Goal: Task Accomplishment & Management: Complete application form

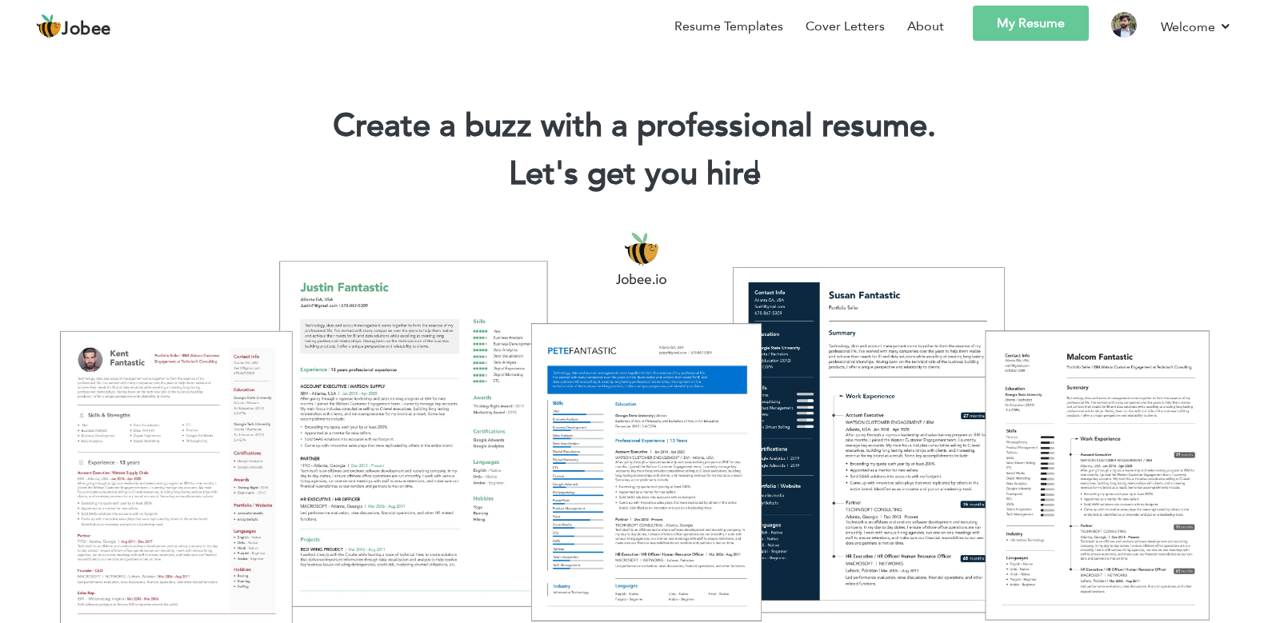
click at [1051, 26] on link "My Resume" at bounding box center [1031, 23] width 116 height 35
click at [748, 36] on li "Resume Templates" at bounding box center [717, 29] width 131 height 46
click at [749, 30] on link "Resume Templates" at bounding box center [728, 26] width 109 height 19
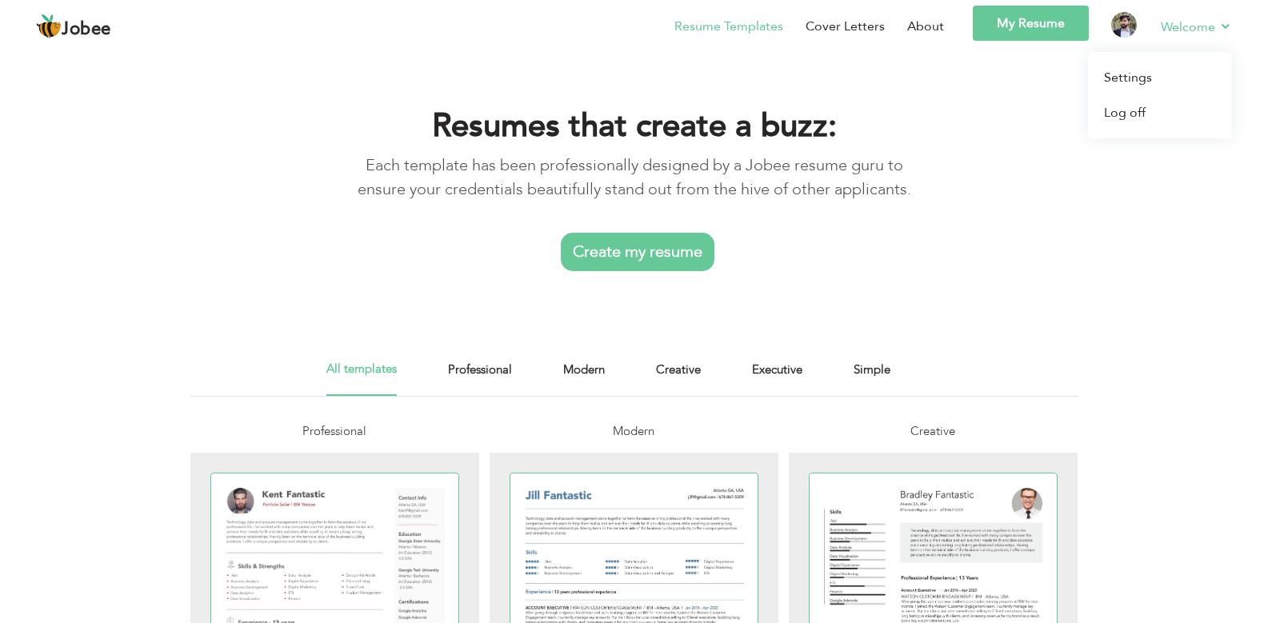
click at [1166, 30] on link "Welcome" at bounding box center [1195, 27] width 71 height 20
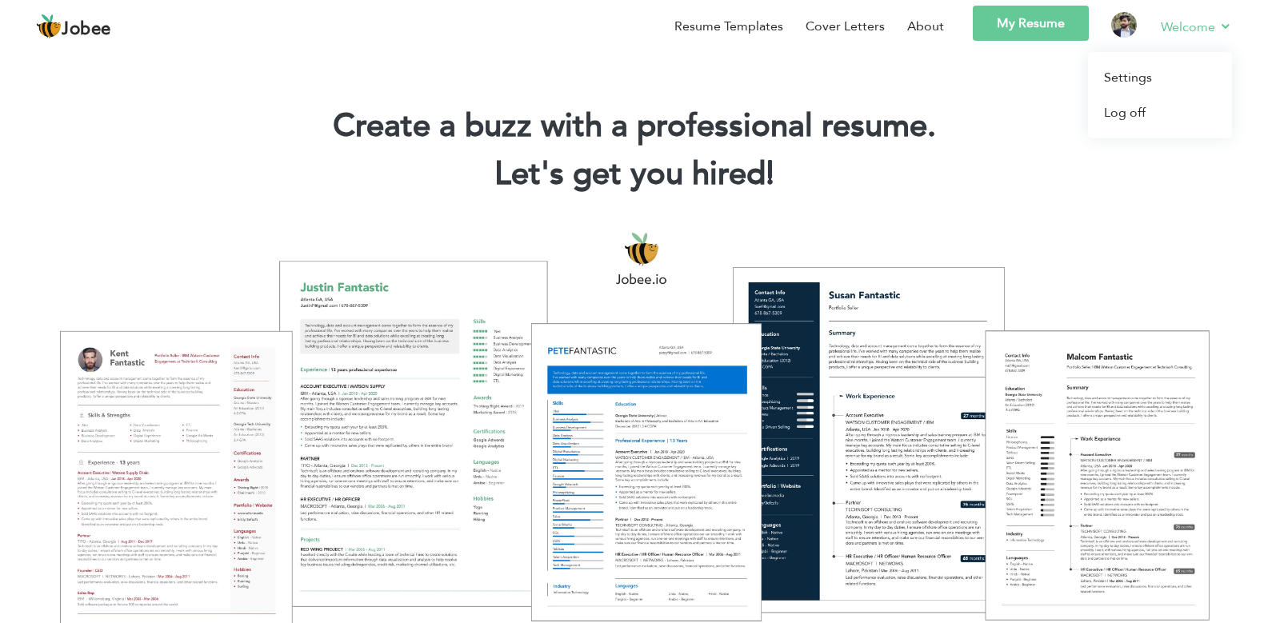
click at [1161, 27] on link "Welcome" at bounding box center [1195, 27] width 71 height 20
click at [1149, 71] on link "Settings" at bounding box center [1160, 77] width 144 height 35
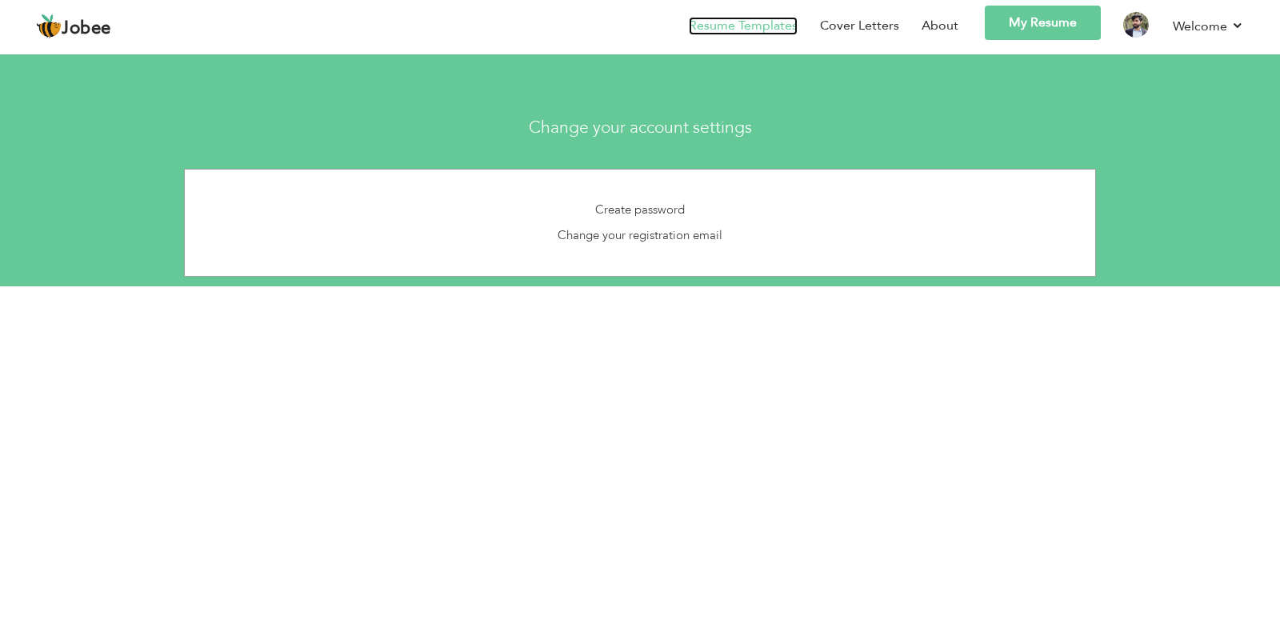
click at [749, 20] on link "Resume Templates" at bounding box center [743, 26] width 109 height 18
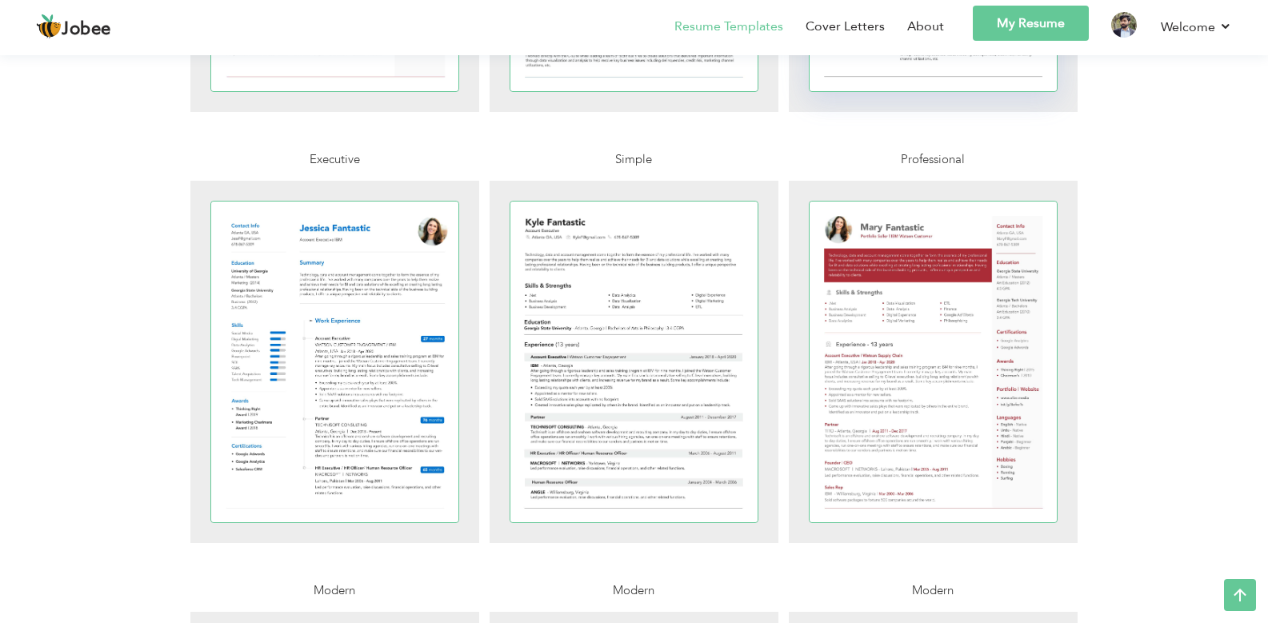
scroll to position [864, 0]
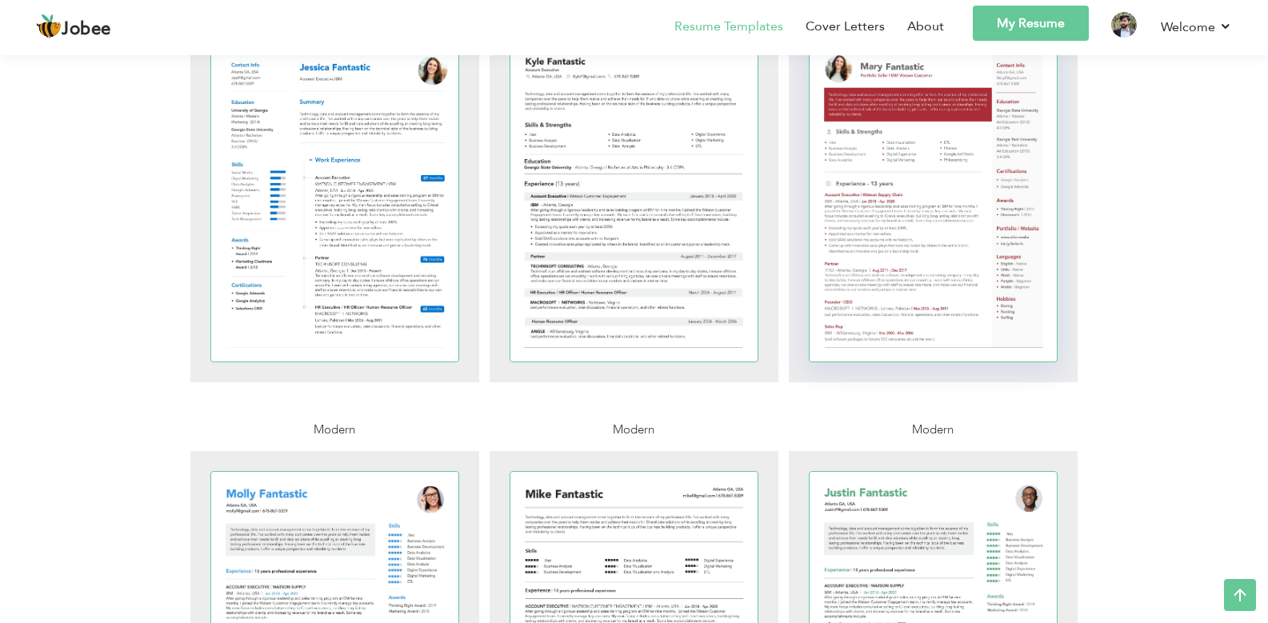
click at [982, 260] on div at bounding box center [933, 201] width 248 height 321
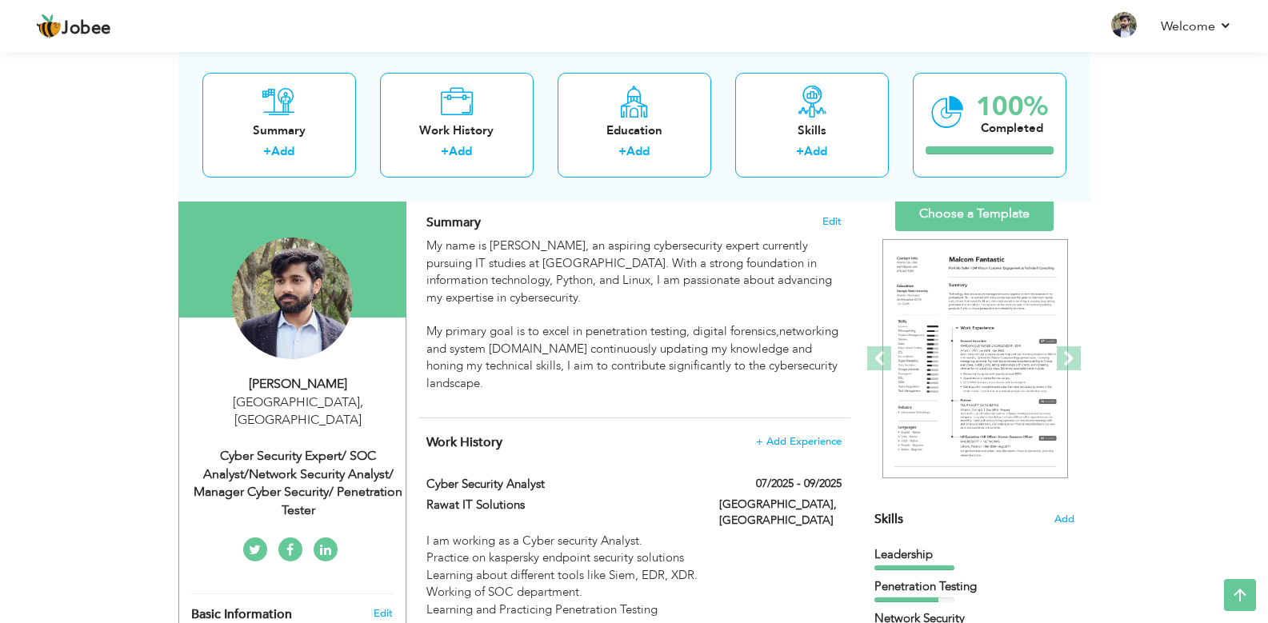
scroll to position [96, 0]
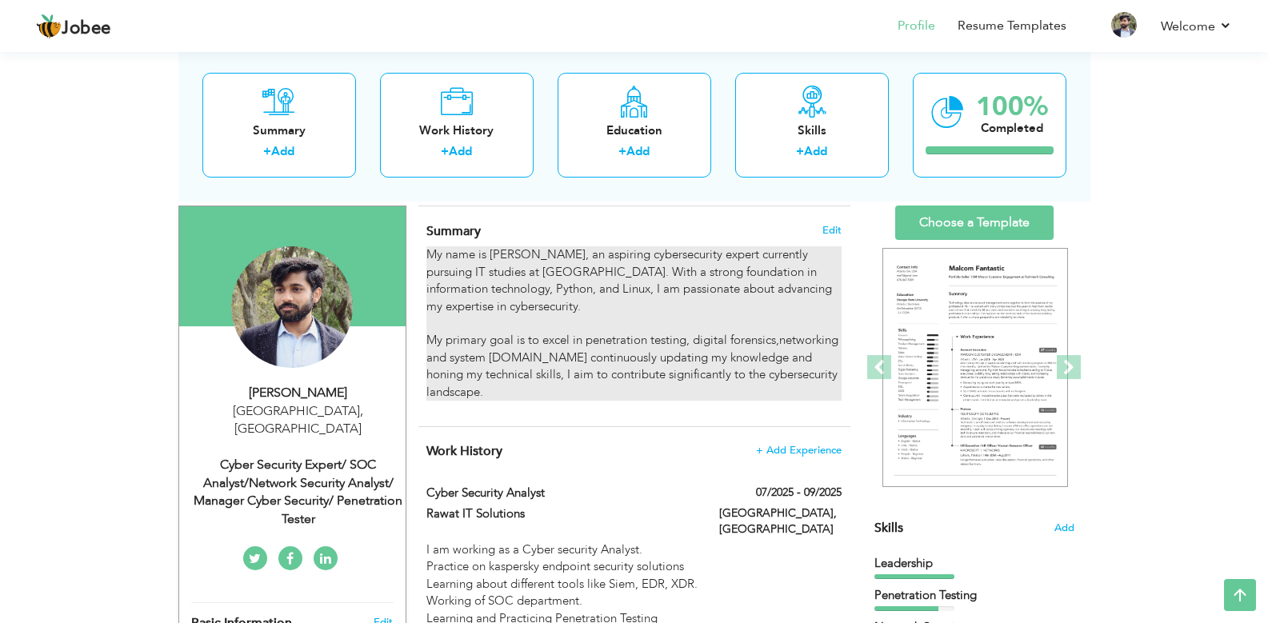
click at [626, 318] on p "My name is Khawar Amin, an aspiring cybersecurity expert currently pursuing IT …" at bounding box center [633, 323] width 414 height 154
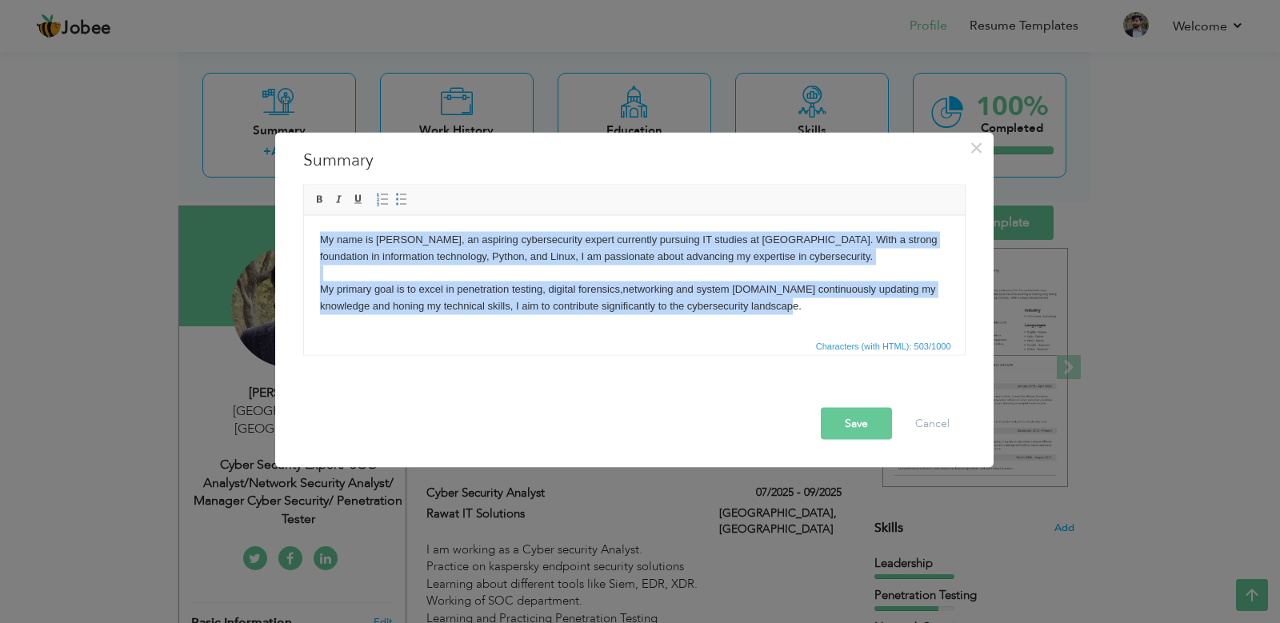
copy p "My name is Khawar Amin, an aspiring cybersecurity expert currently pursuing IT …"
click at [632, 329] on html "My name is Khawar Amin, an aspiring cybersecurity expert currently pursuing IT …" at bounding box center [633, 272] width 661 height 115
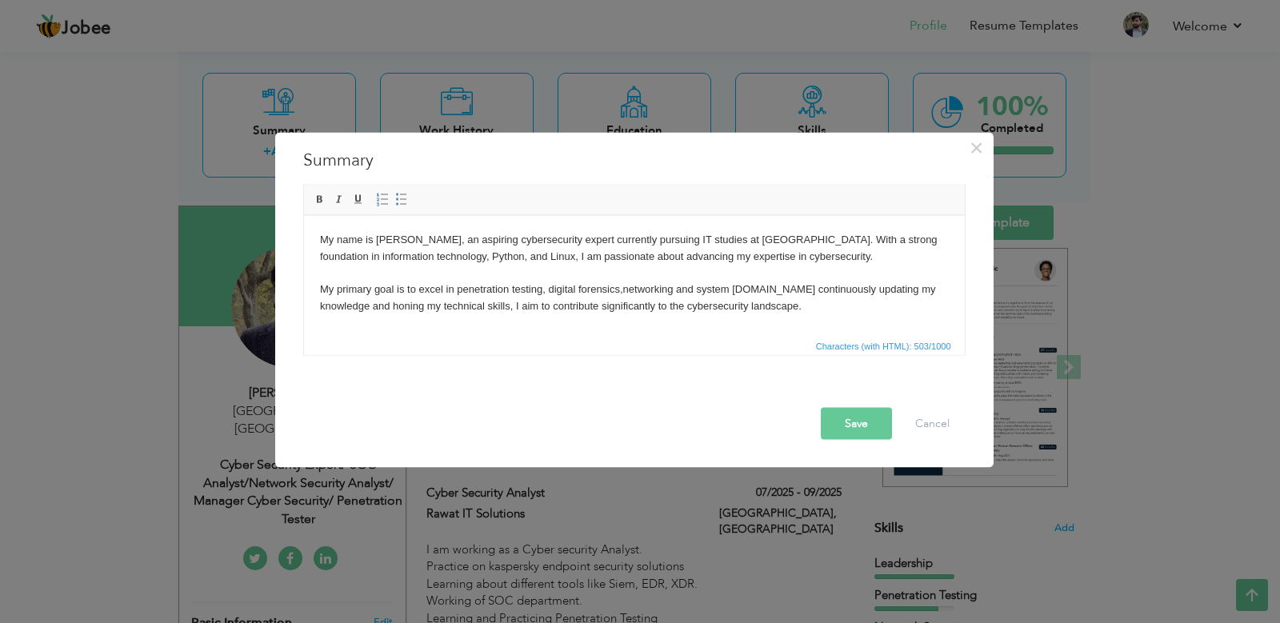
click at [637, 306] on p "My name is Khawar Amin, an aspiring cybersecurity expert currently pursuing IT …" at bounding box center [633, 272] width 629 height 83
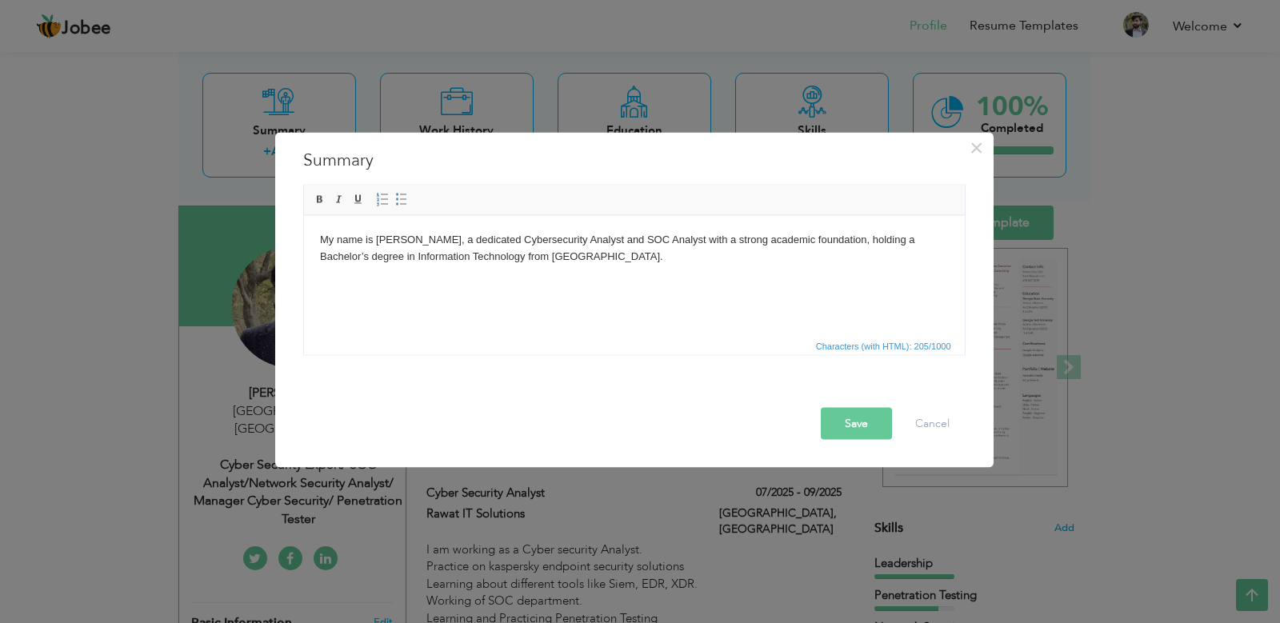
click at [608, 281] on html "My name is Khawar Amin, a dedicated Cybersecurity Analyst and SOC Analyst with …" at bounding box center [633, 248] width 661 height 66
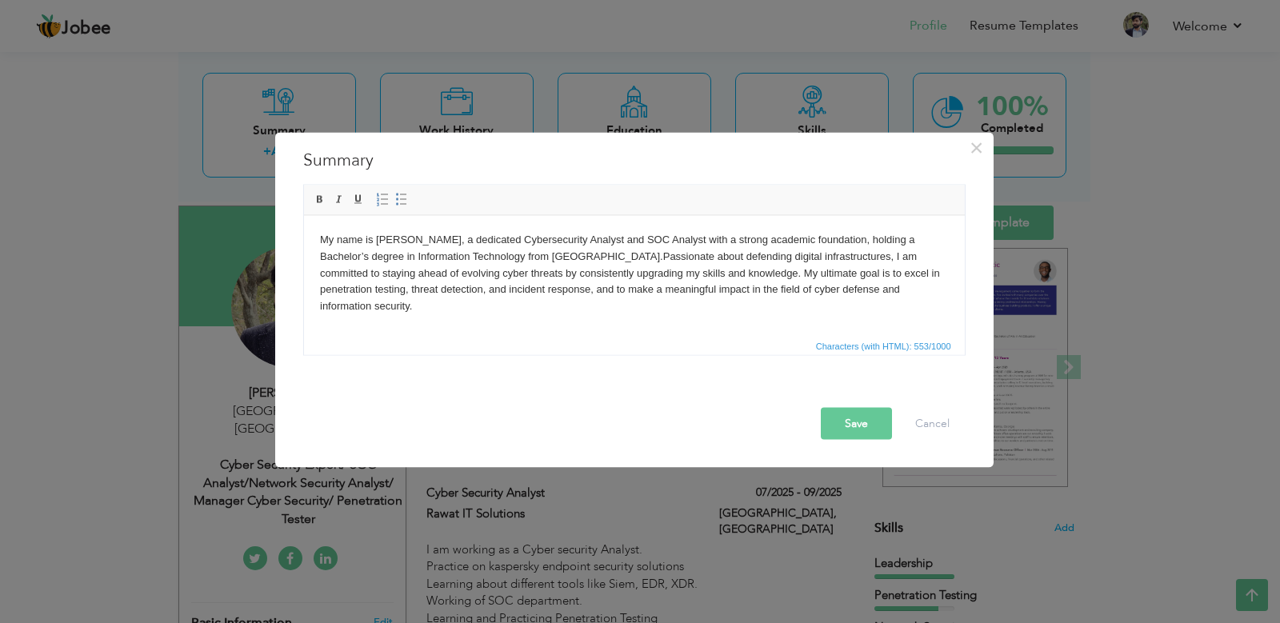
click at [853, 432] on button "Save" at bounding box center [856, 423] width 71 height 32
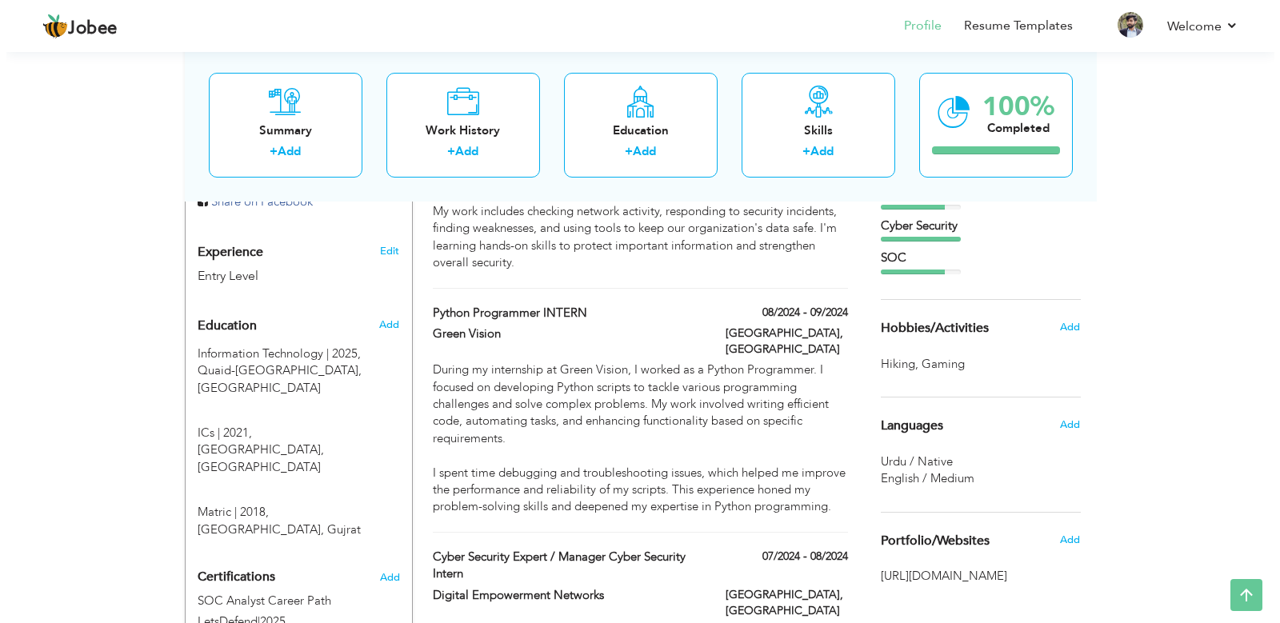
scroll to position [672, 0]
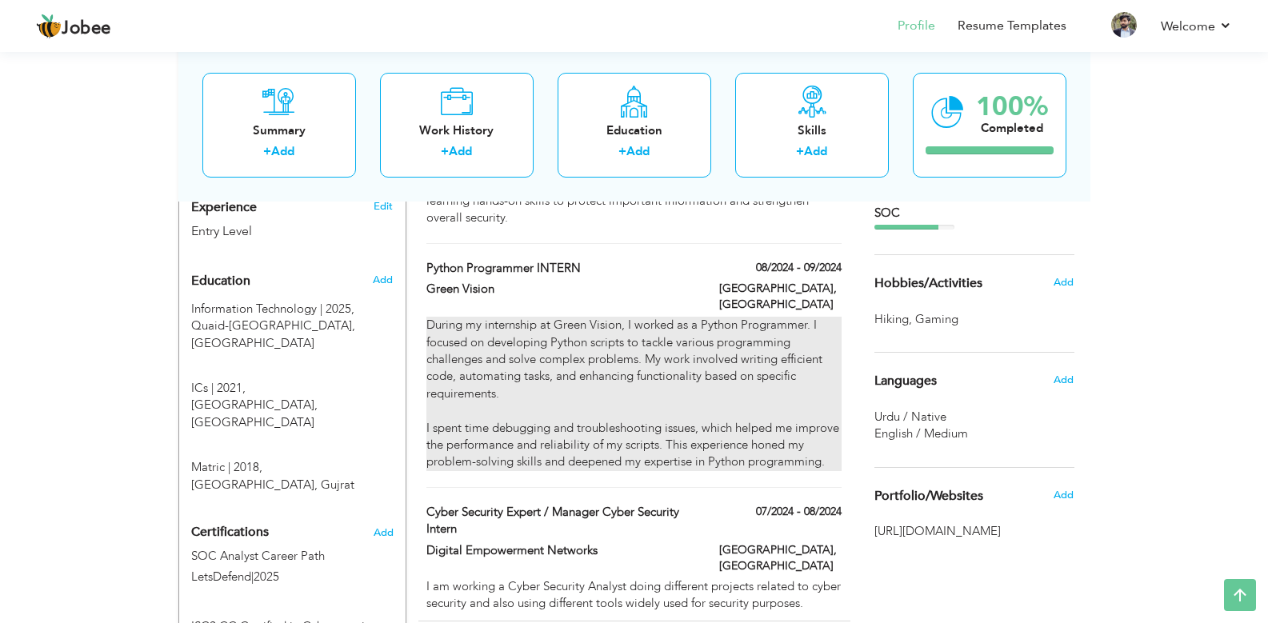
click at [570, 363] on div "During my internship at Green Vision, I worked as a Python Programmer. I focuse…" at bounding box center [633, 394] width 414 height 154
type input "Python Programmer INTERN"
type input "Green Vision"
type input "08/2024"
type input "09/2024"
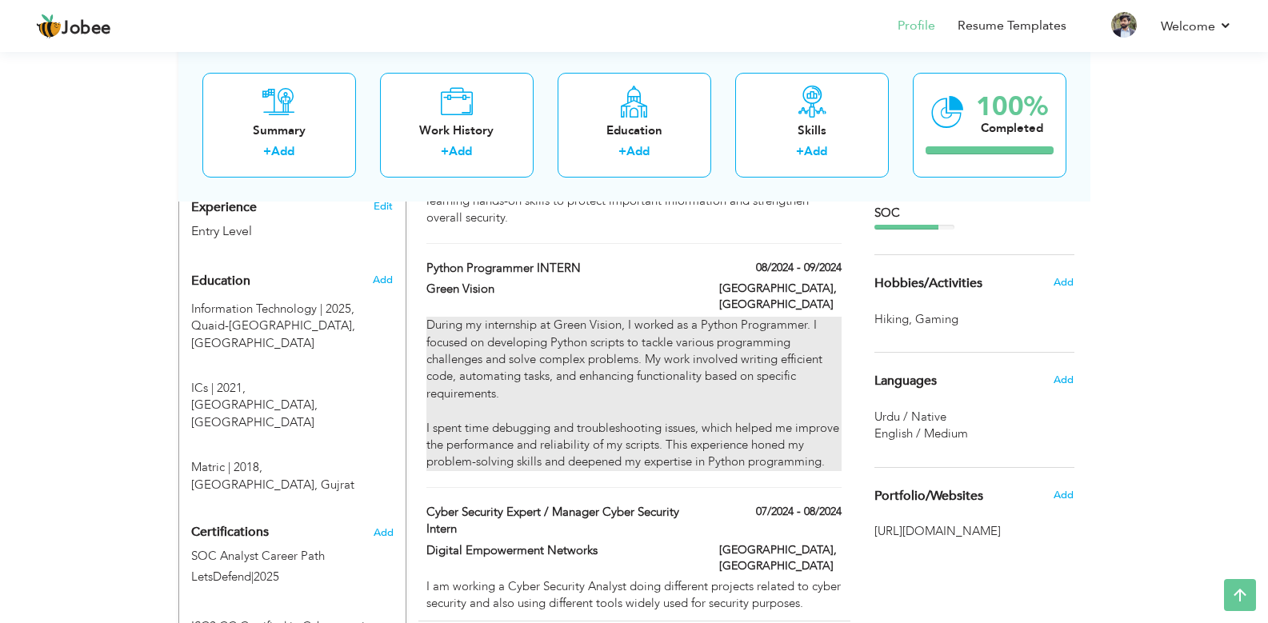
type input "[GEOGRAPHIC_DATA]"
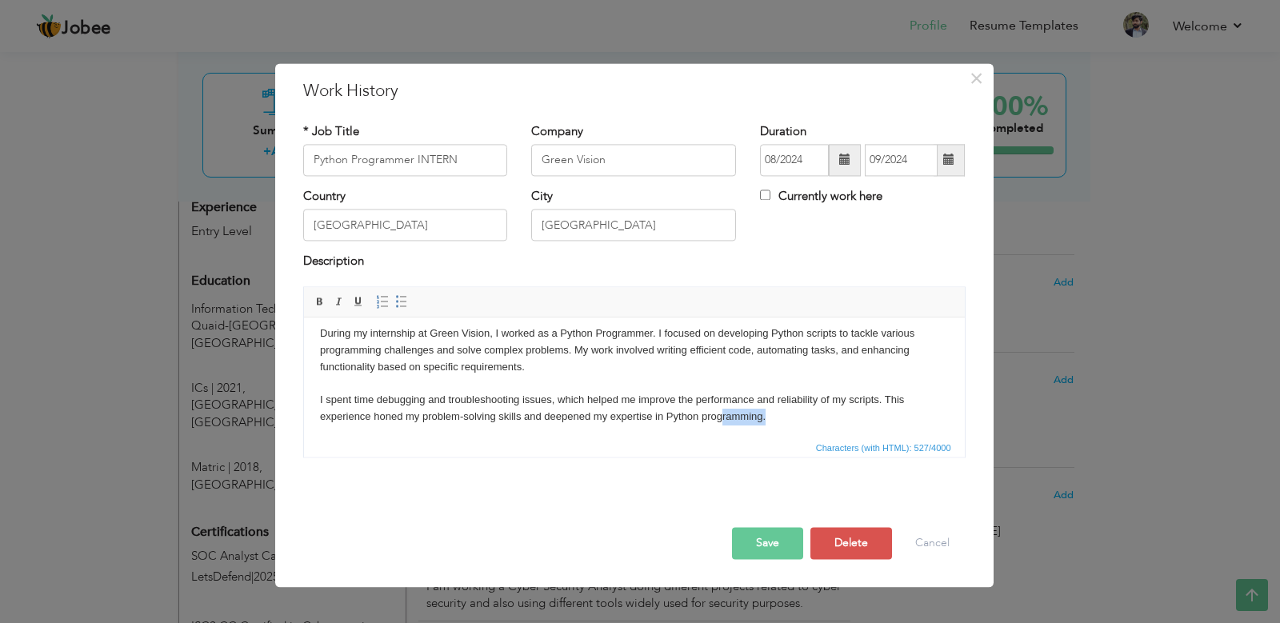
scroll to position [12, 0]
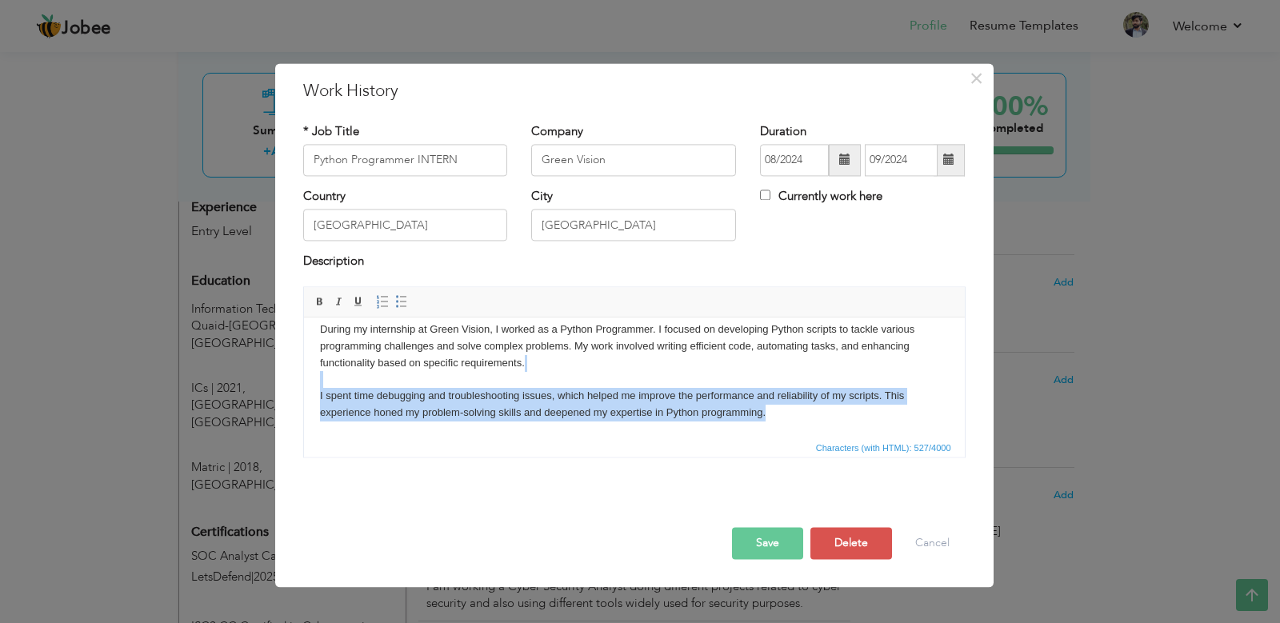
drag, startPoint x: 793, startPoint y: 425, endPoint x: 309, endPoint y: 388, distance: 485.3
click at [309, 388] on html "During my internship at Green Vision, I worked as a Python Programmer. I focuse…" at bounding box center [633, 372] width 661 height 132
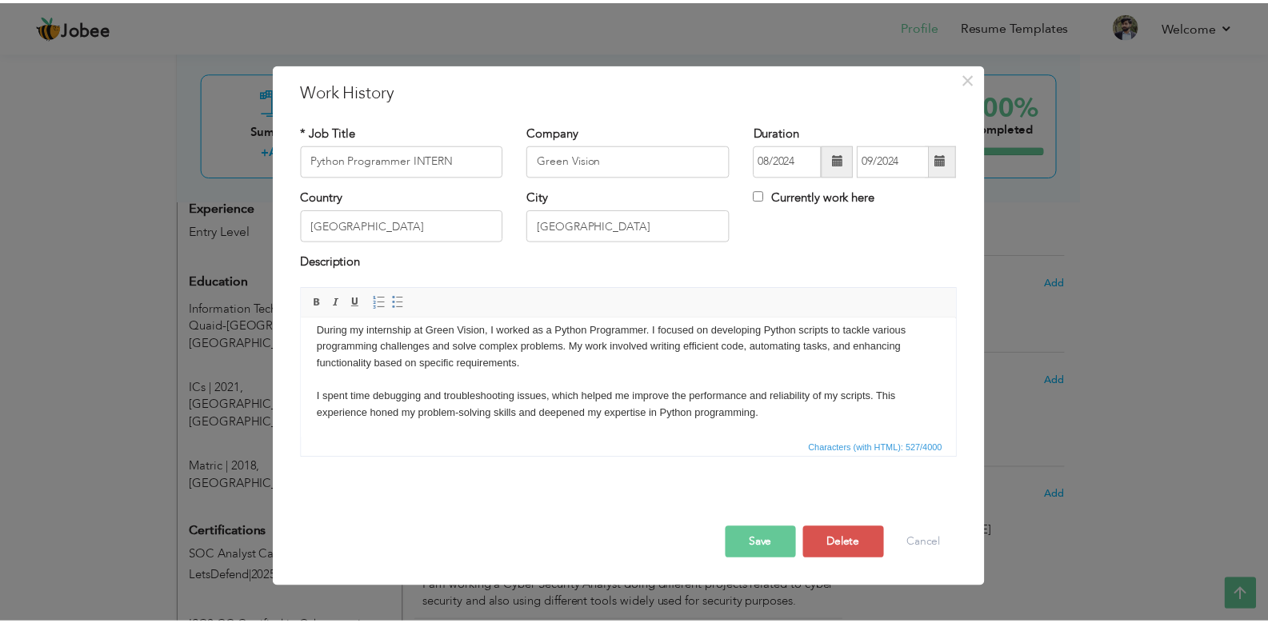
scroll to position [0, 0]
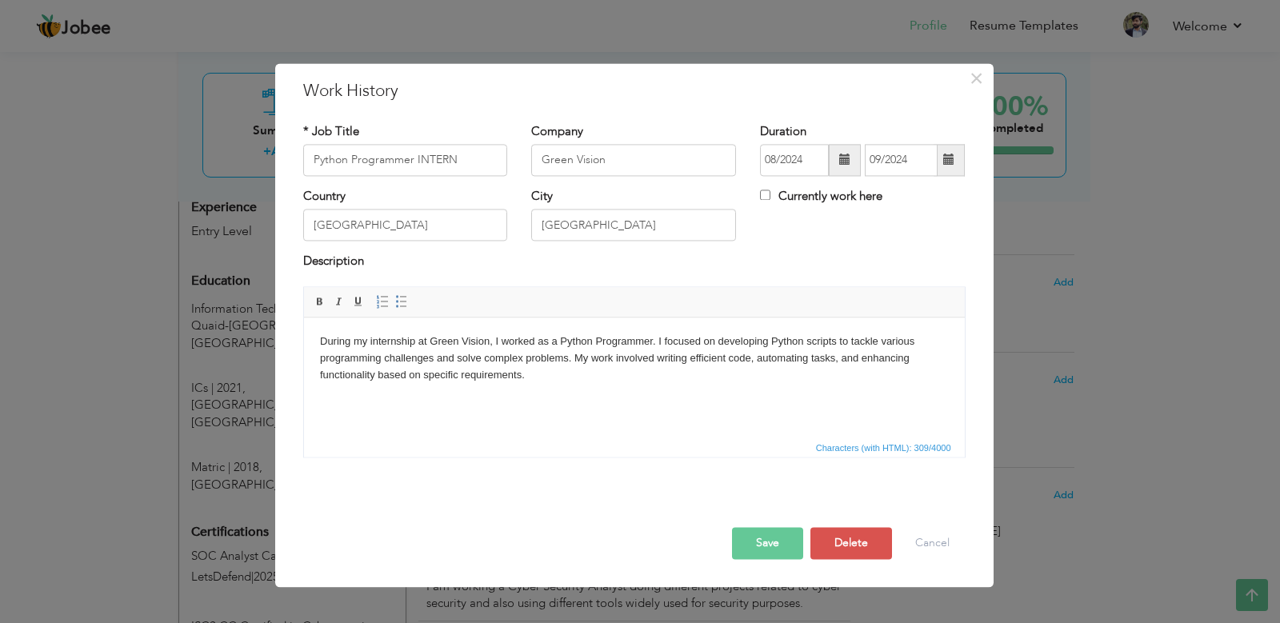
click at [780, 547] on button "Save" at bounding box center [767, 543] width 71 height 32
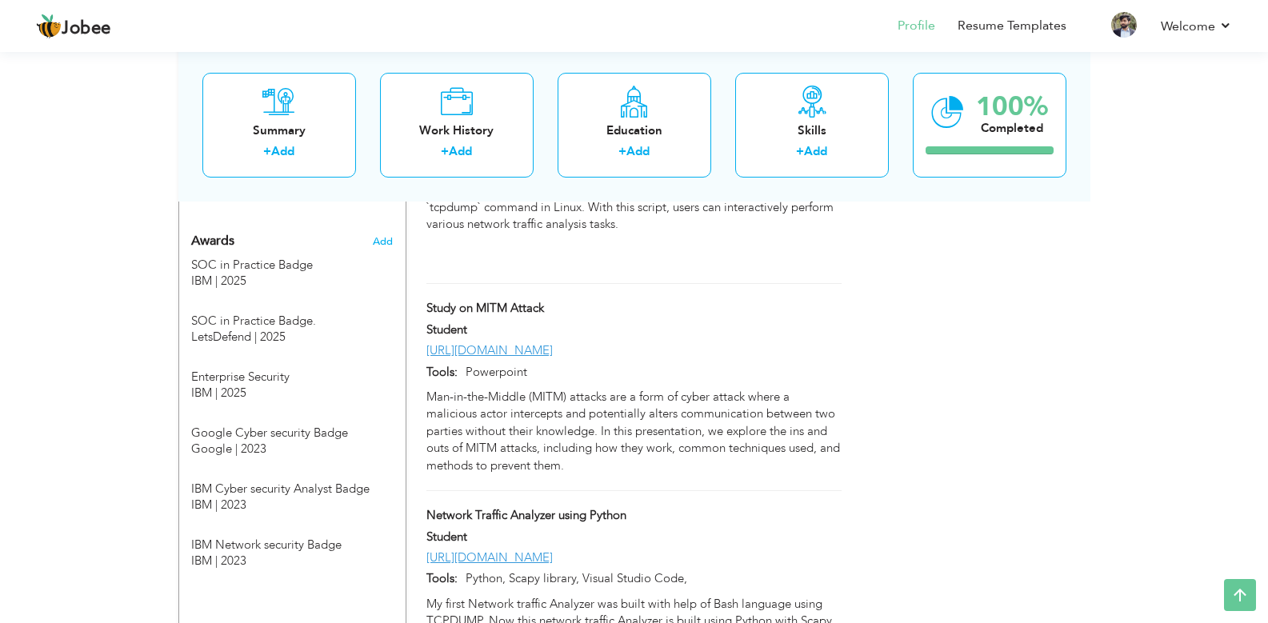
scroll to position [1440, 0]
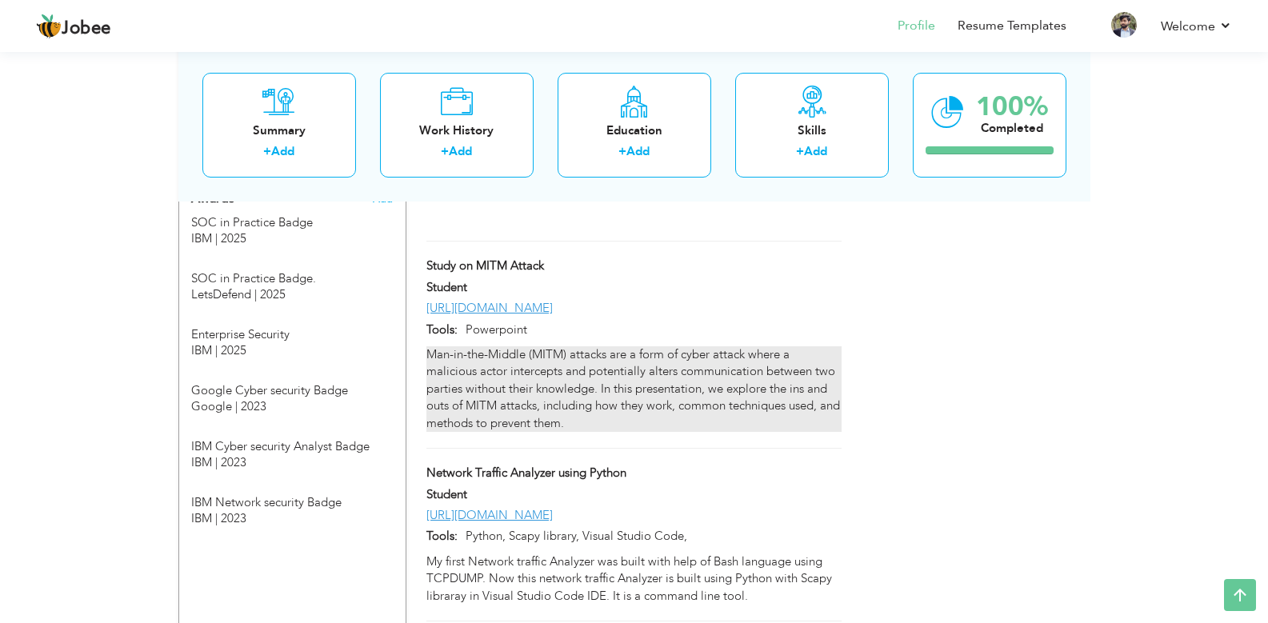
click at [607, 406] on div "Man-in-the-Middle (MITM) attacks are a form of cyber attack where a malicious a…" at bounding box center [633, 389] width 414 height 86
type input "Study on MITM Attack"
type input "Student"
type input "https://docs.google.com/presentation/d/1oLvsQi_TRAJhdUCagrKu9mxQykDnMyQ_/edit?u…"
type input "Powerpoint"
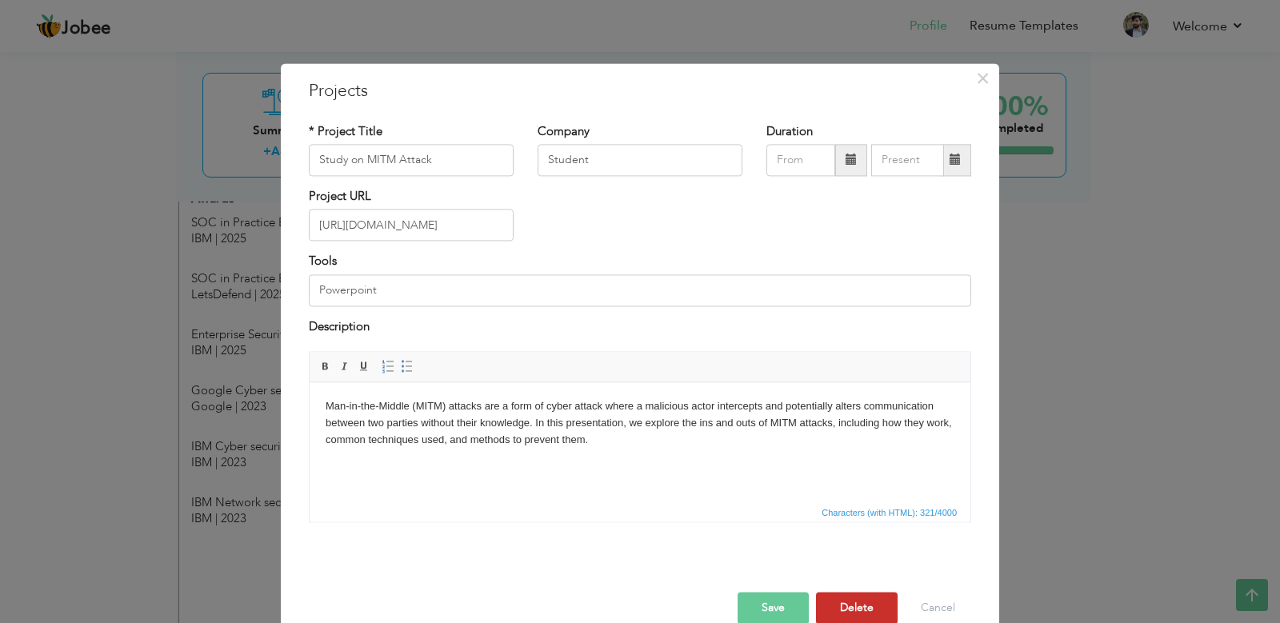
click at [873, 604] on button "Delete" at bounding box center [857, 609] width 82 height 32
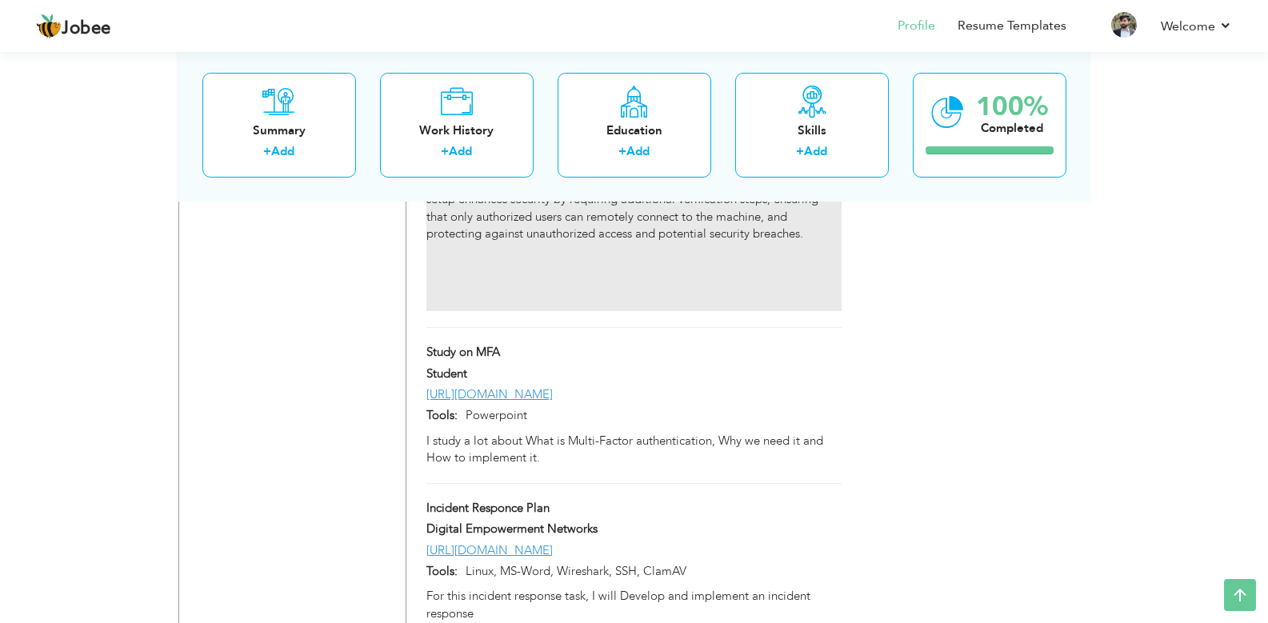
scroll to position [1919, 0]
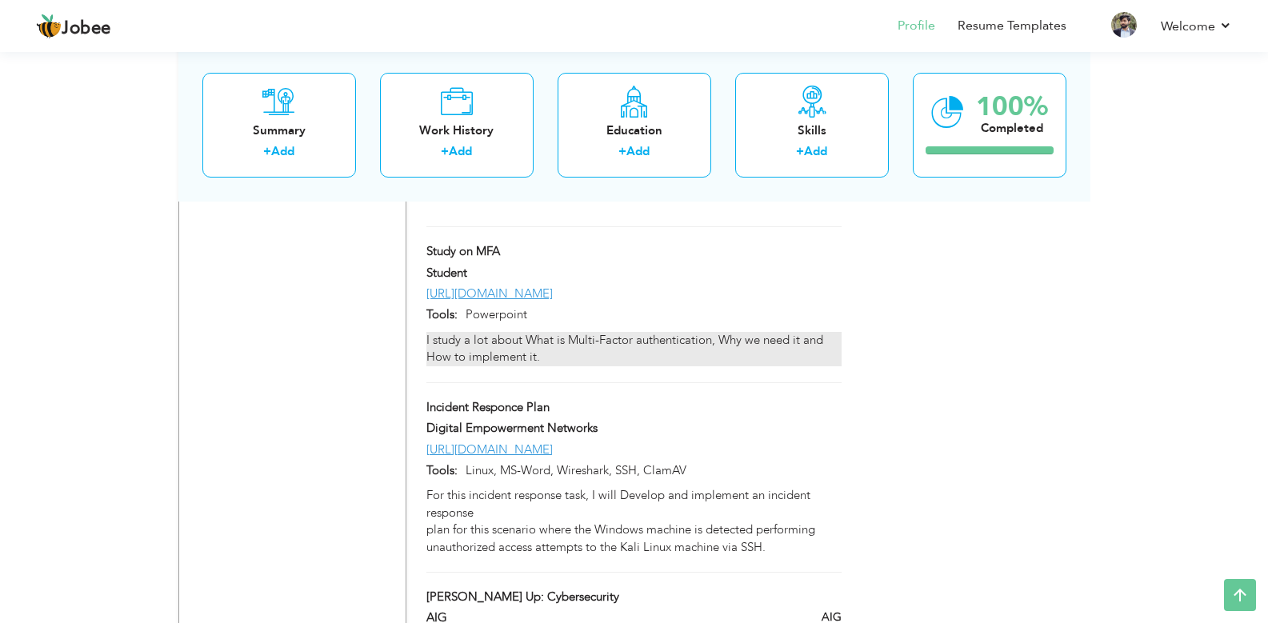
click at [710, 366] on div "I study a lot about What is Multi-Factor authentication, Why we need it and How…" at bounding box center [633, 349] width 414 height 34
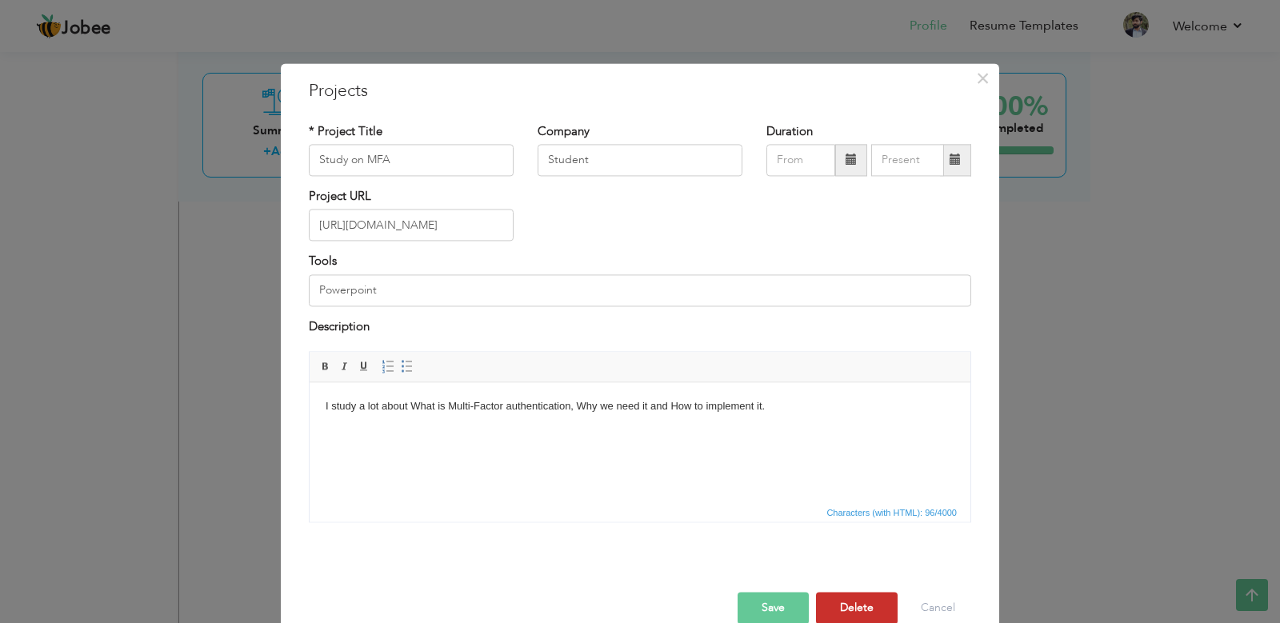
click at [832, 600] on button "Delete" at bounding box center [857, 609] width 82 height 32
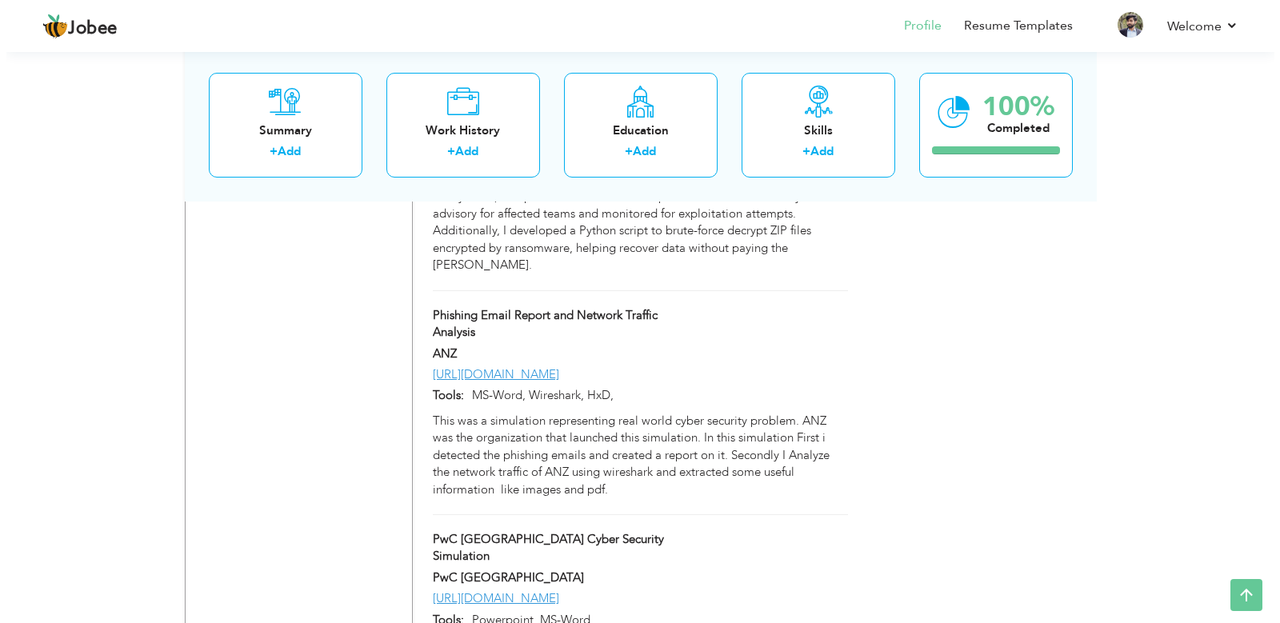
scroll to position [2303, 0]
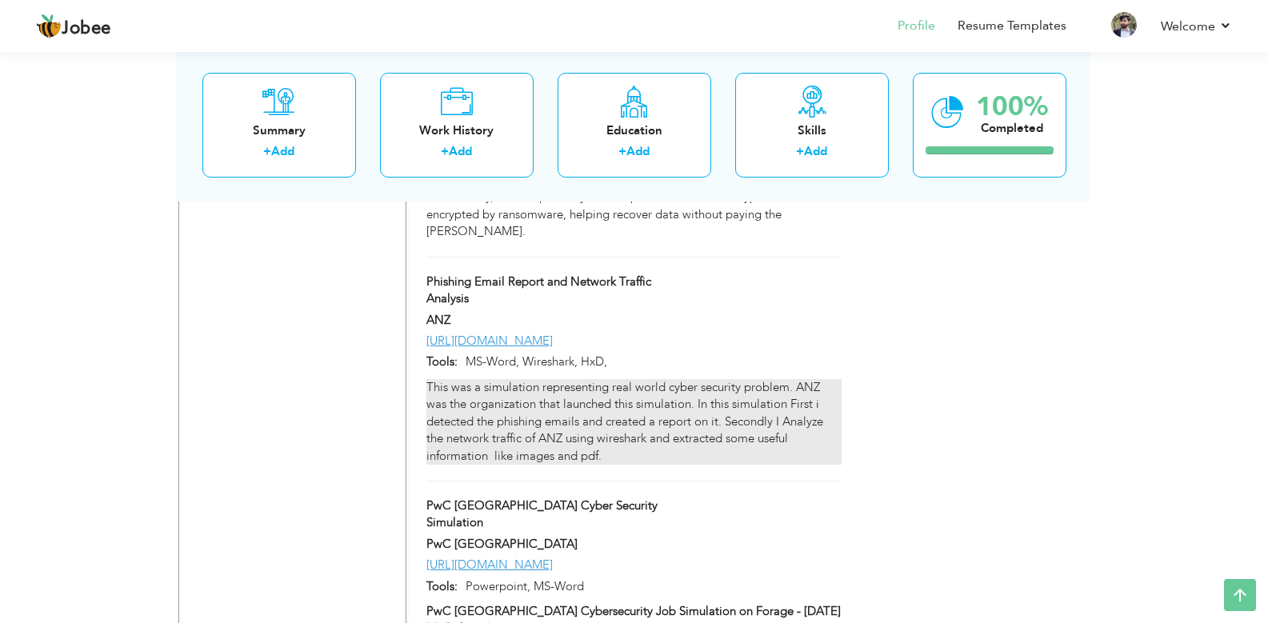
click at [694, 465] on div "This was a simulation representing real world cyber security problem. ANZ was t…" at bounding box center [633, 422] width 414 height 86
type input "Phishing Email Report and Network Traffic Analysis"
type input "ANZ"
type input "[URL][DOMAIN_NAME]"
type input "MS-Word, Wireshark, HxD,"
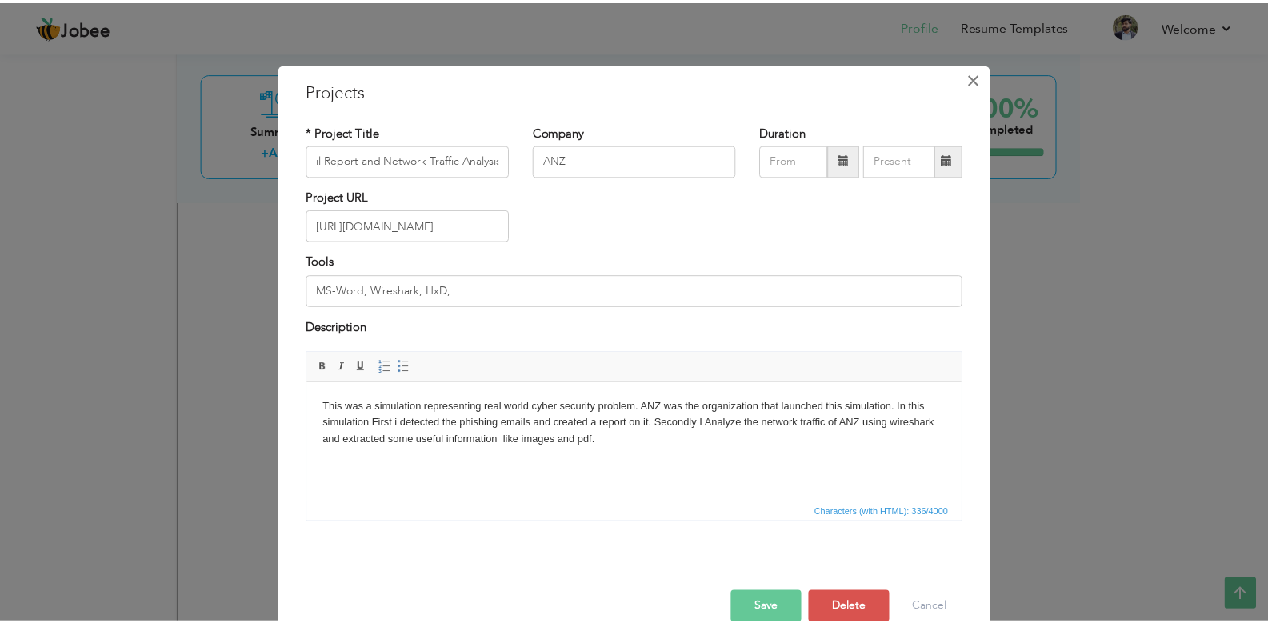
scroll to position [0, 0]
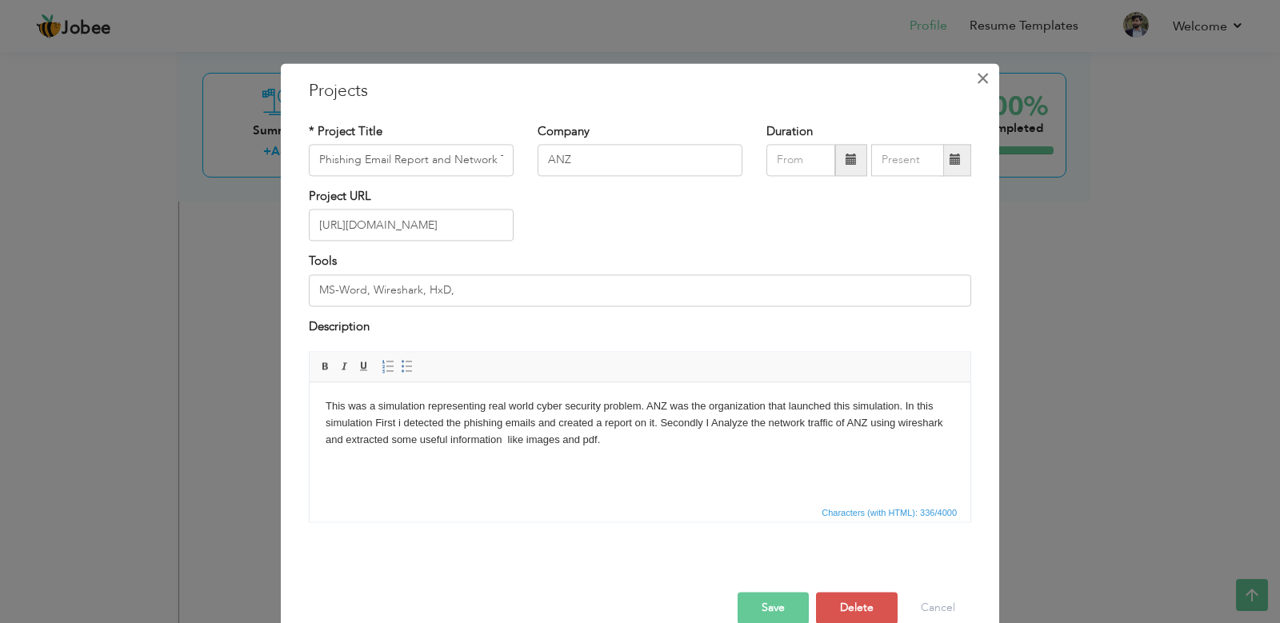
click at [976, 74] on span "×" at bounding box center [983, 78] width 14 height 29
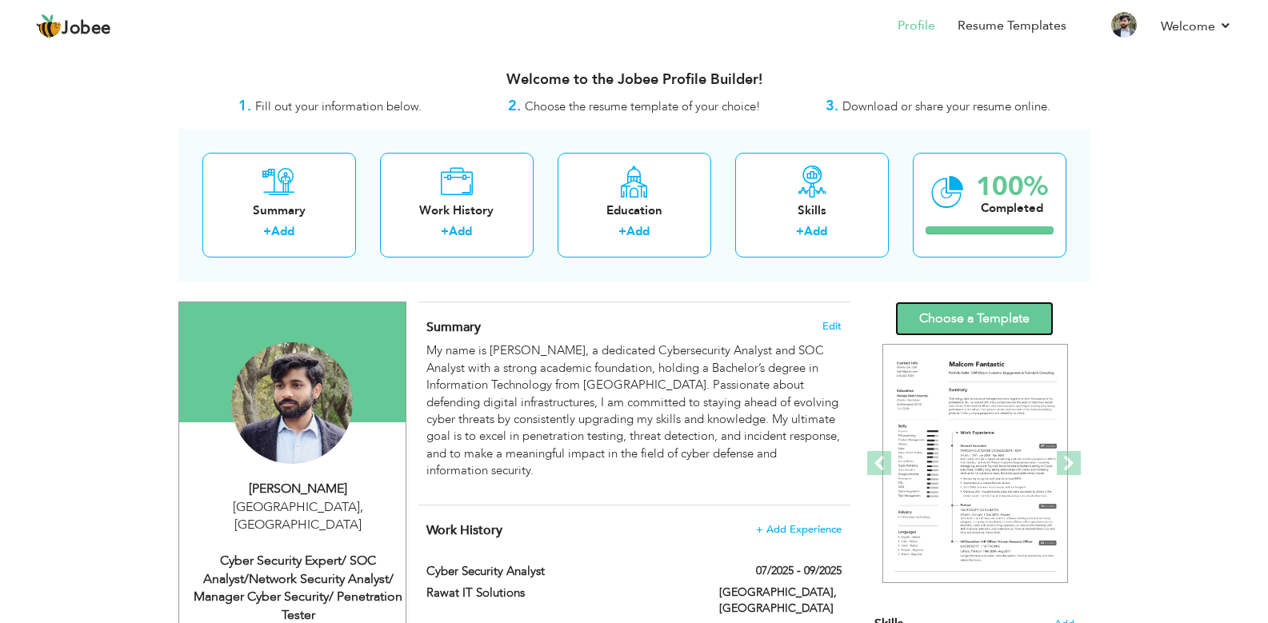
click at [923, 311] on link "Choose a Template" at bounding box center [974, 319] width 158 height 34
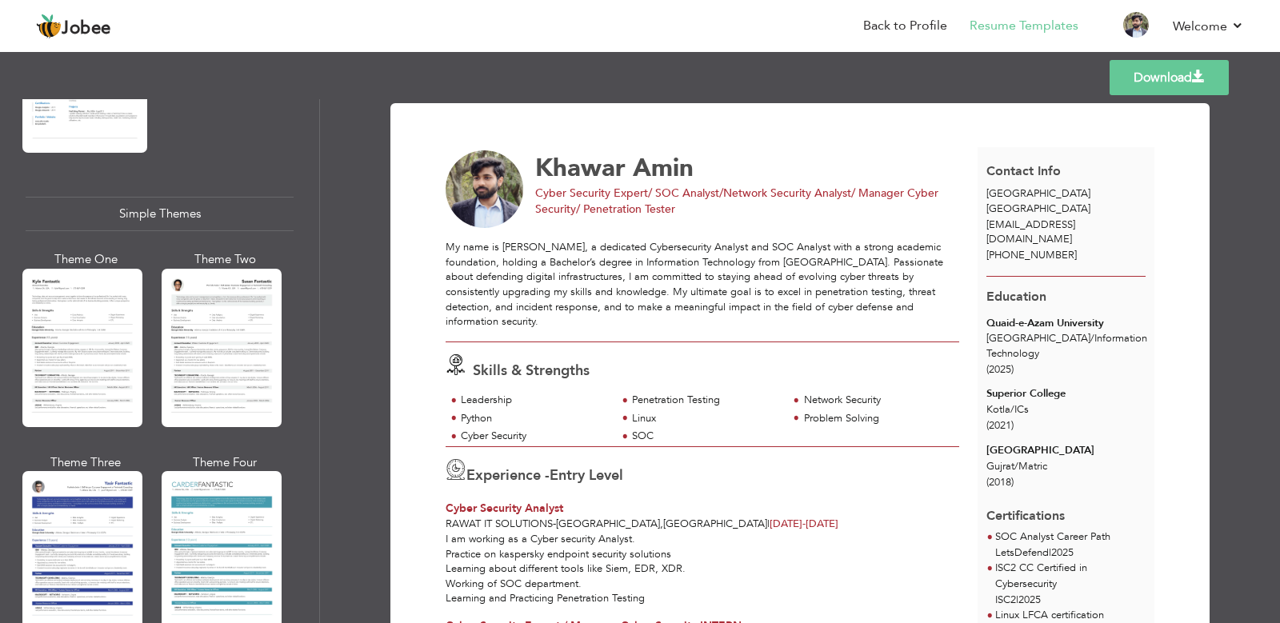
scroll to position [2737, 0]
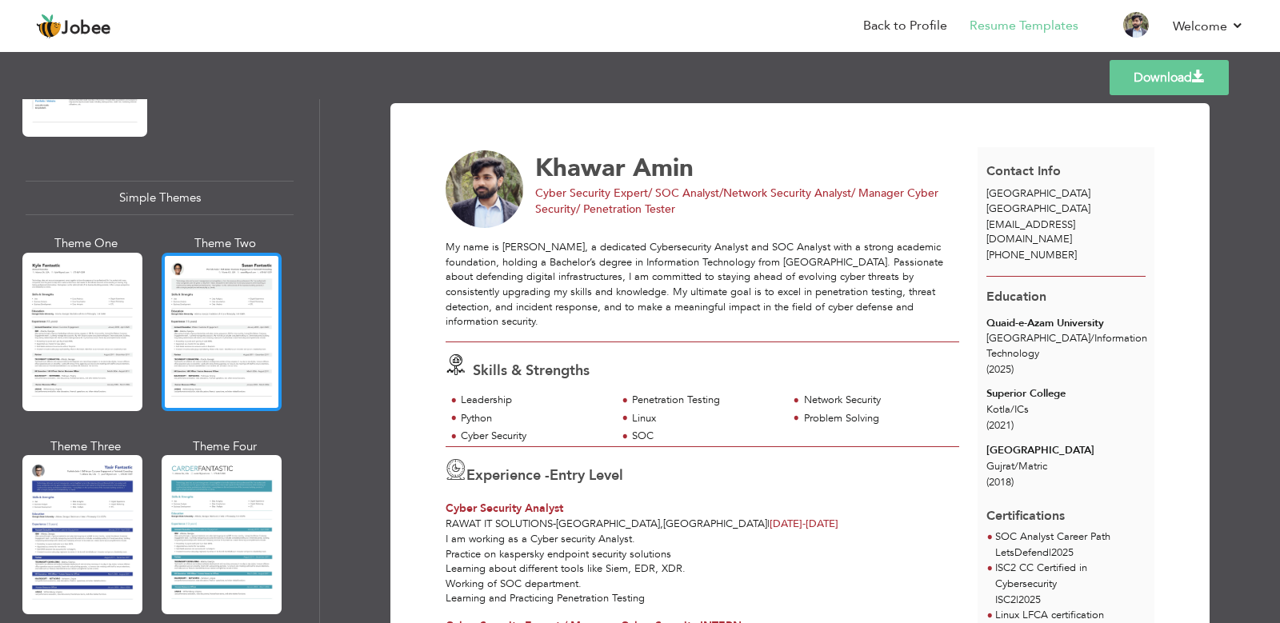
click at [250, 357] on div at bounding box center [222, 332] width 120 height 158
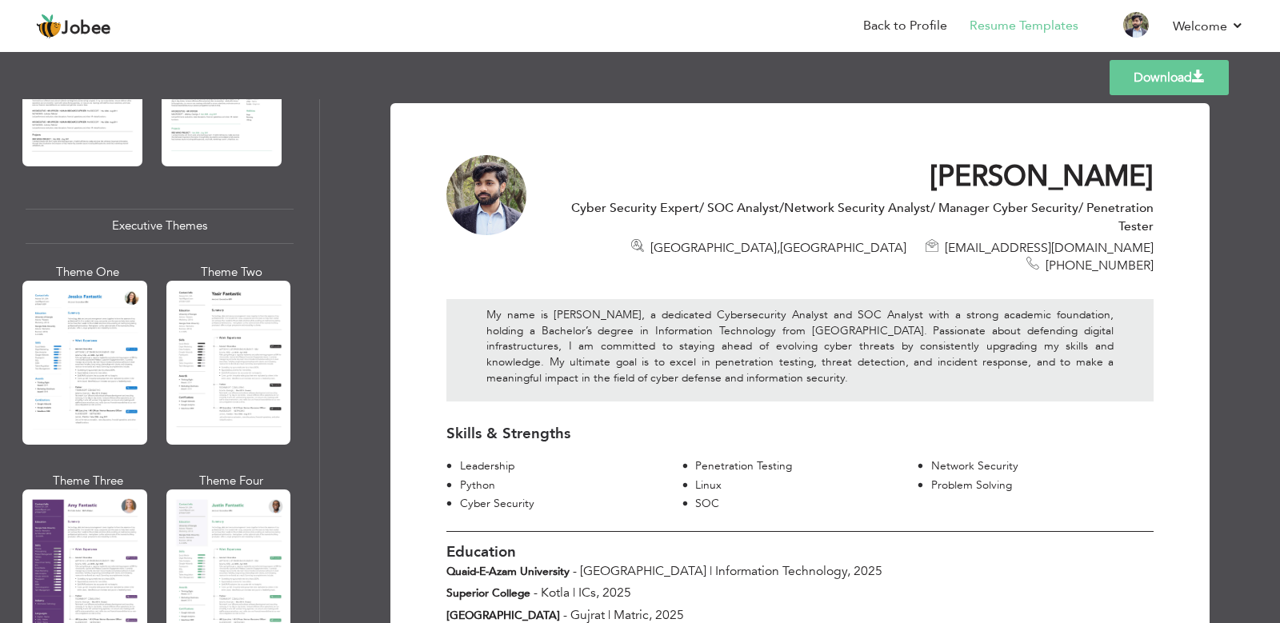
scroll to position [913, 0]
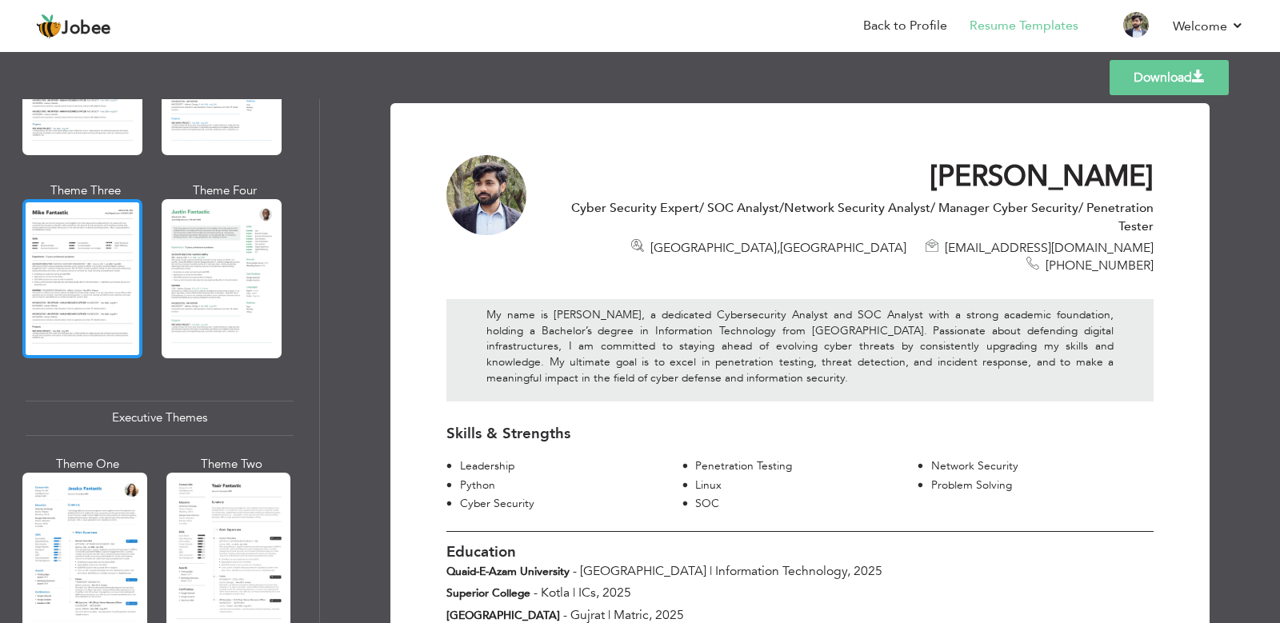
click at [75, 314] on div at bounding box center [82, 278] width 120 height 158
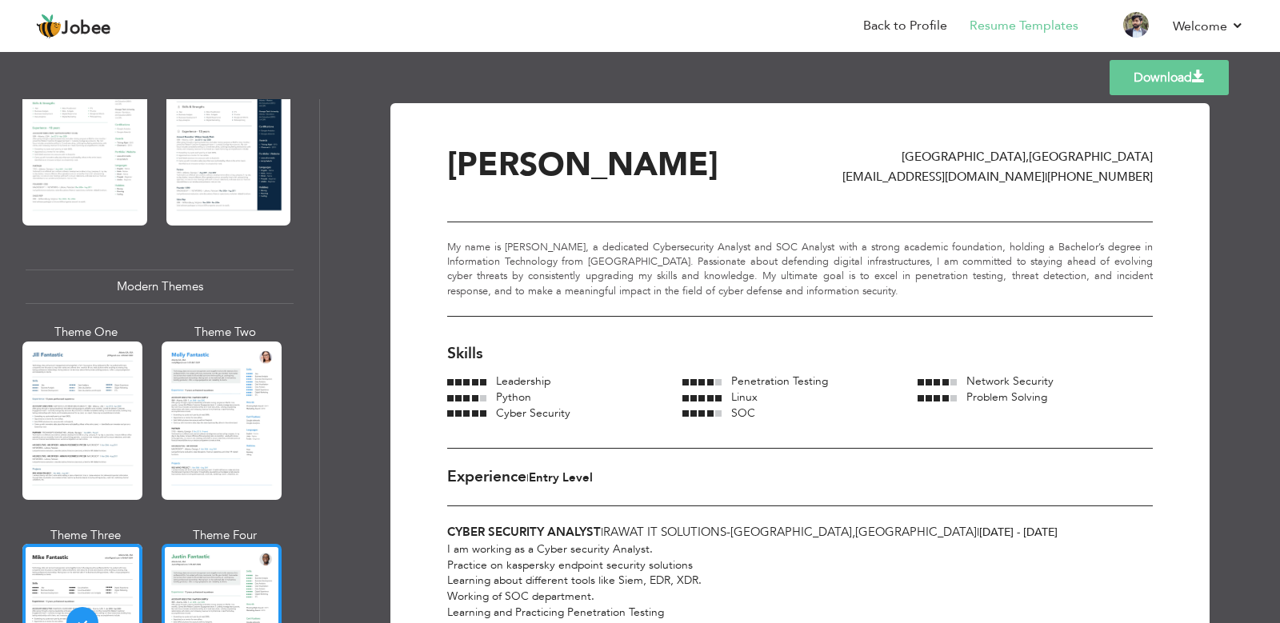
scroll to position [529, 0]
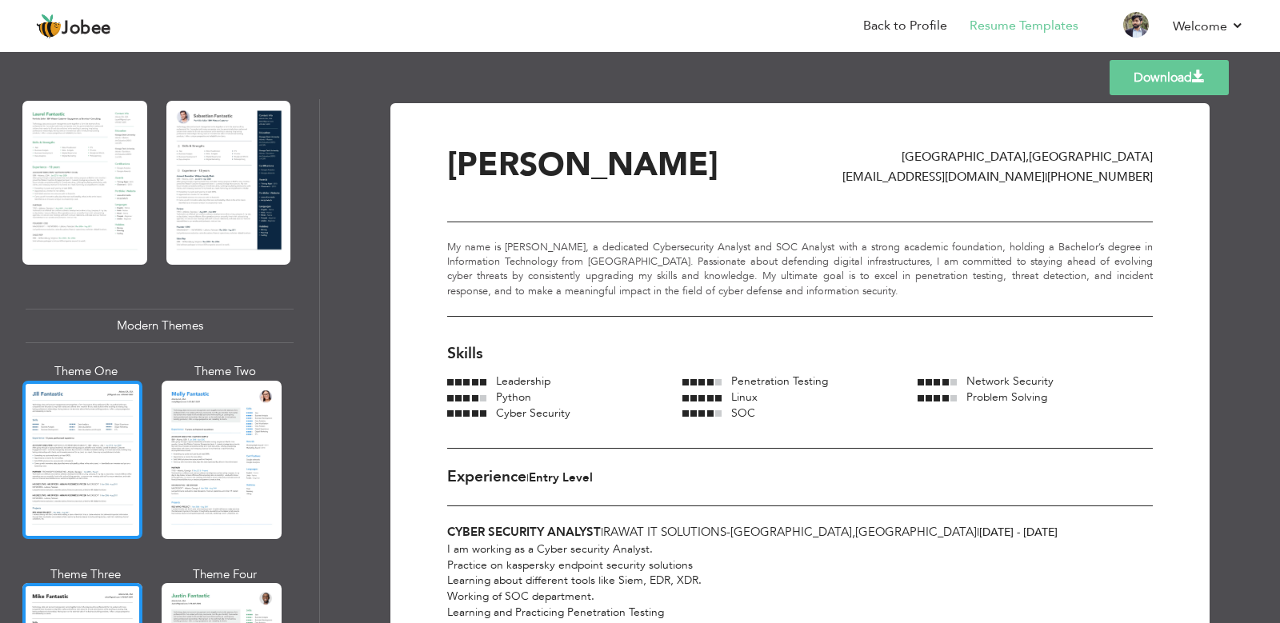
click at [80, 409] on div at bounding box center [82, 460] width 120 height 158
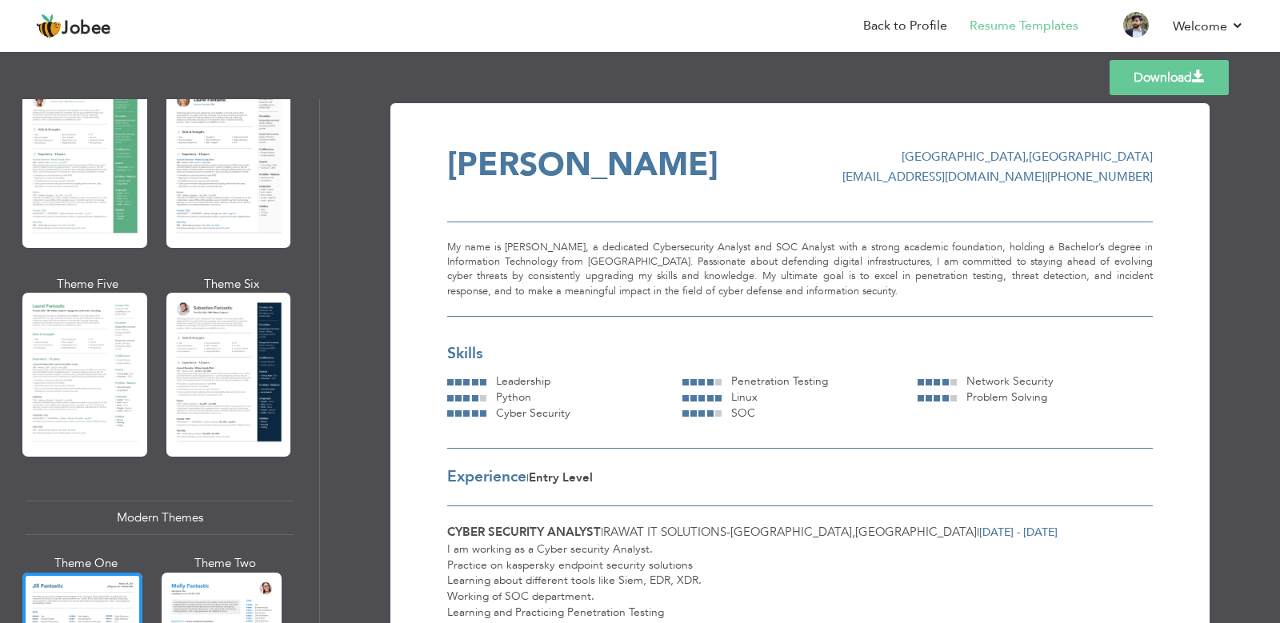
scroll to position [242, 0]
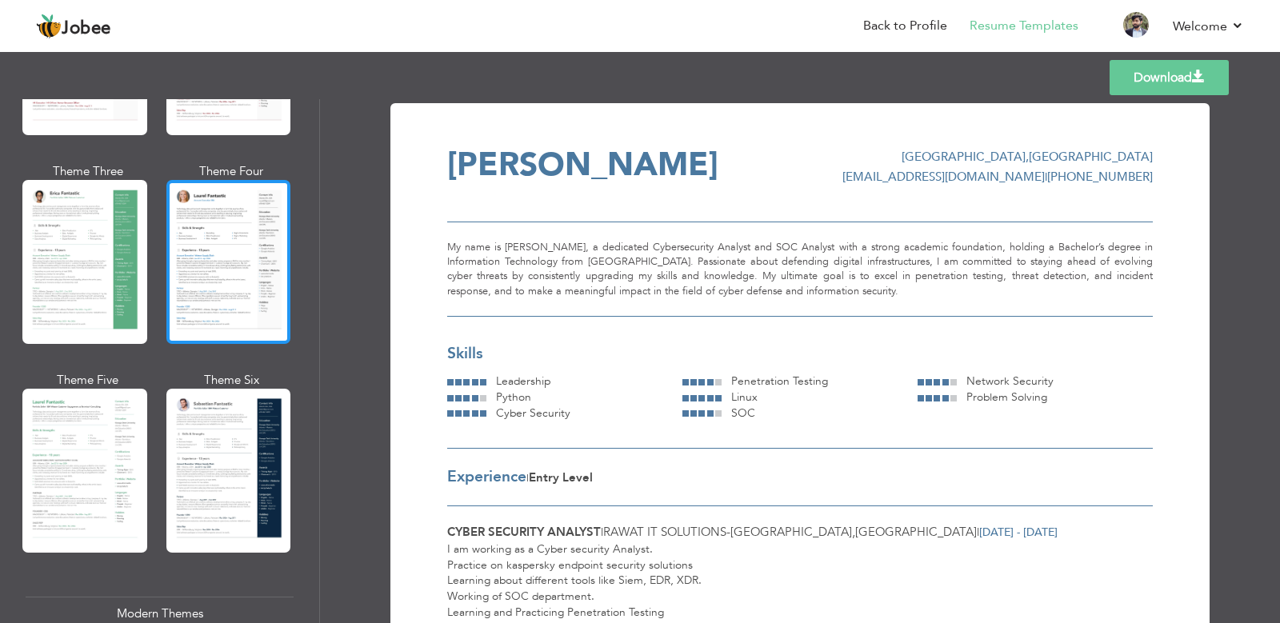
click at [224, 315] on div at bounding box center [228, 262] width 125 height 164
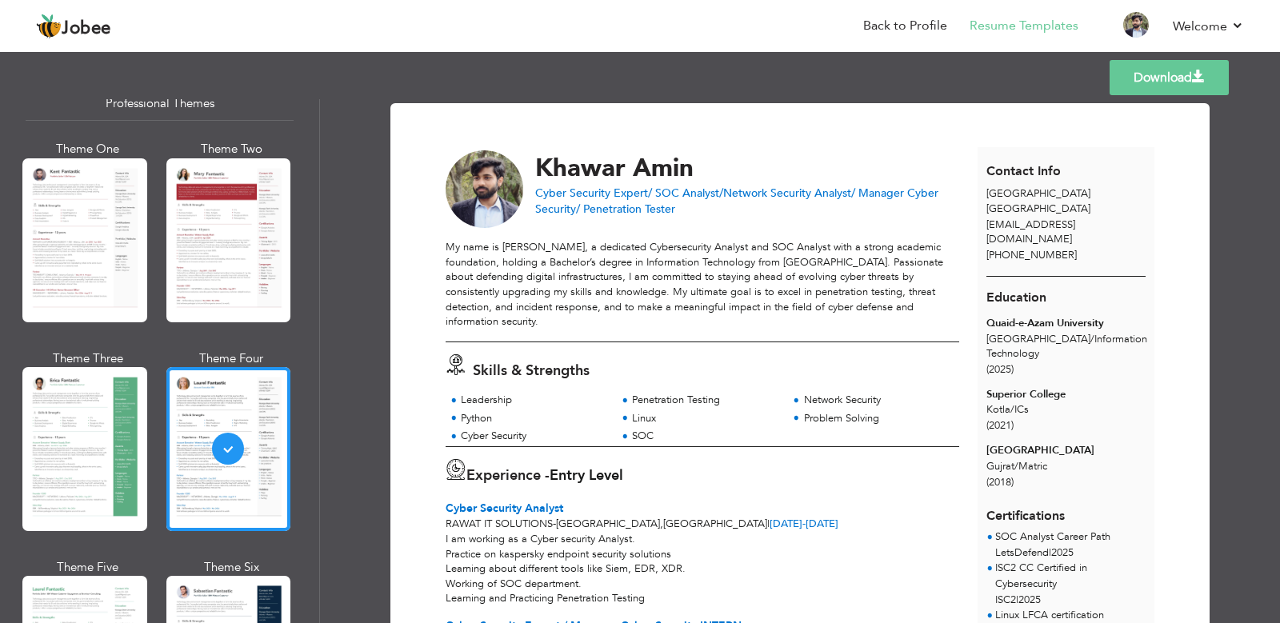
scroll to position [50, 0]
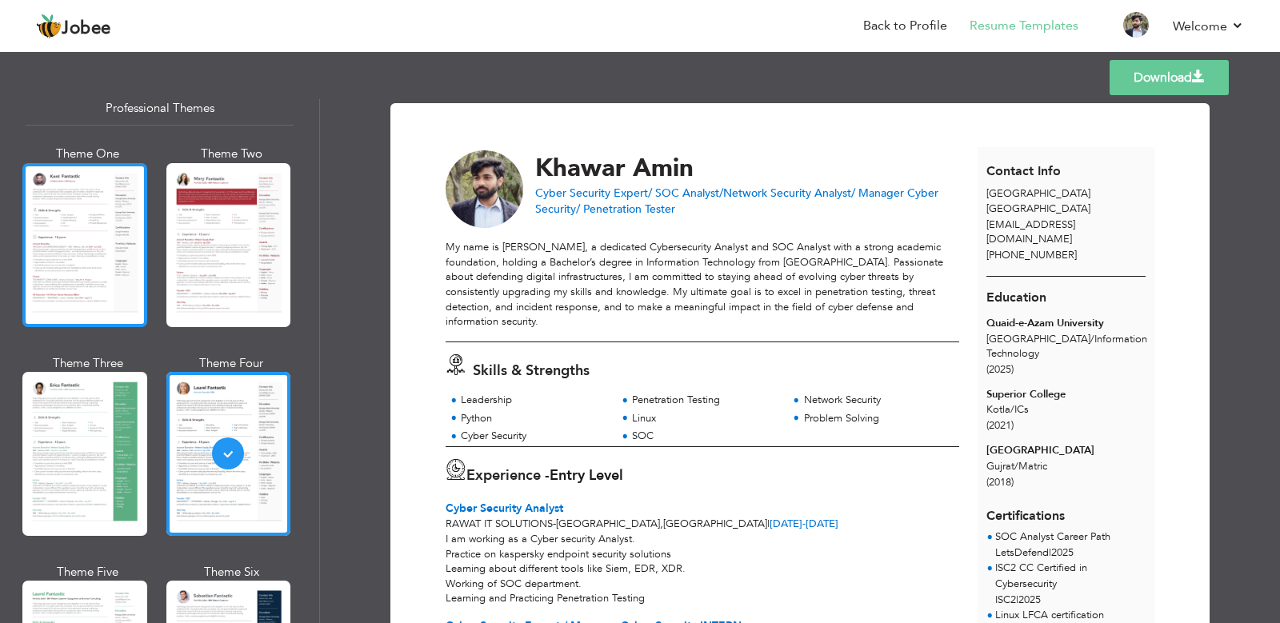
click at [88, 288] on div at bounding box center [84, 245] width 125 height 164
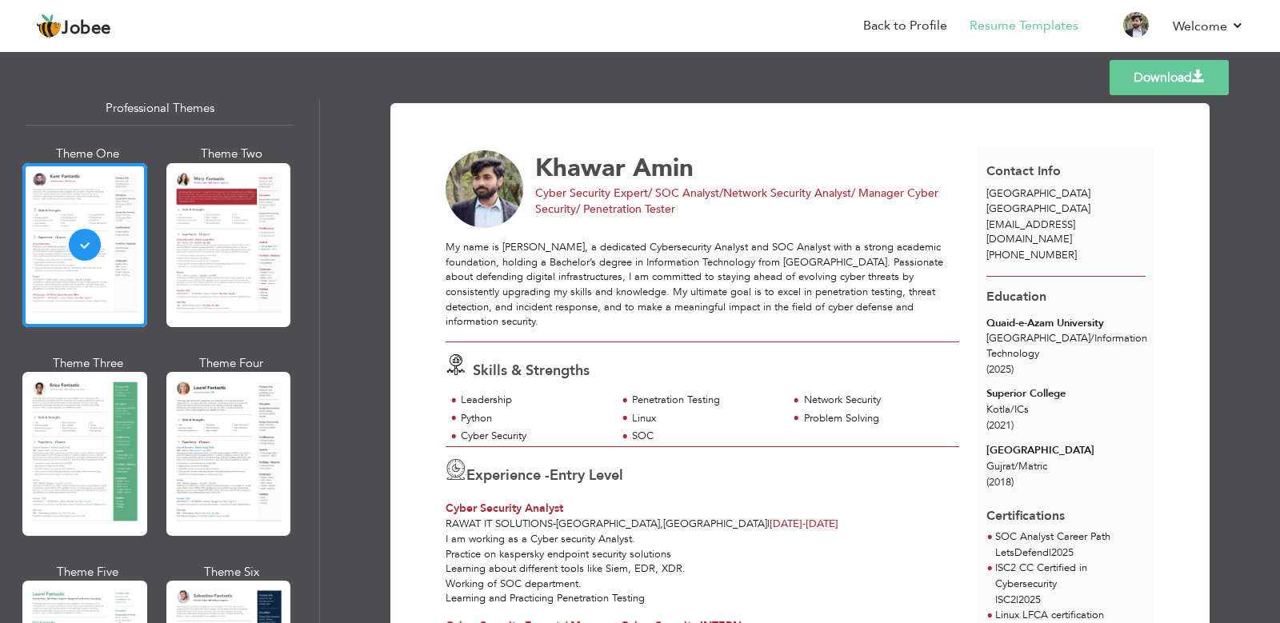
scroll to position [96, 0]
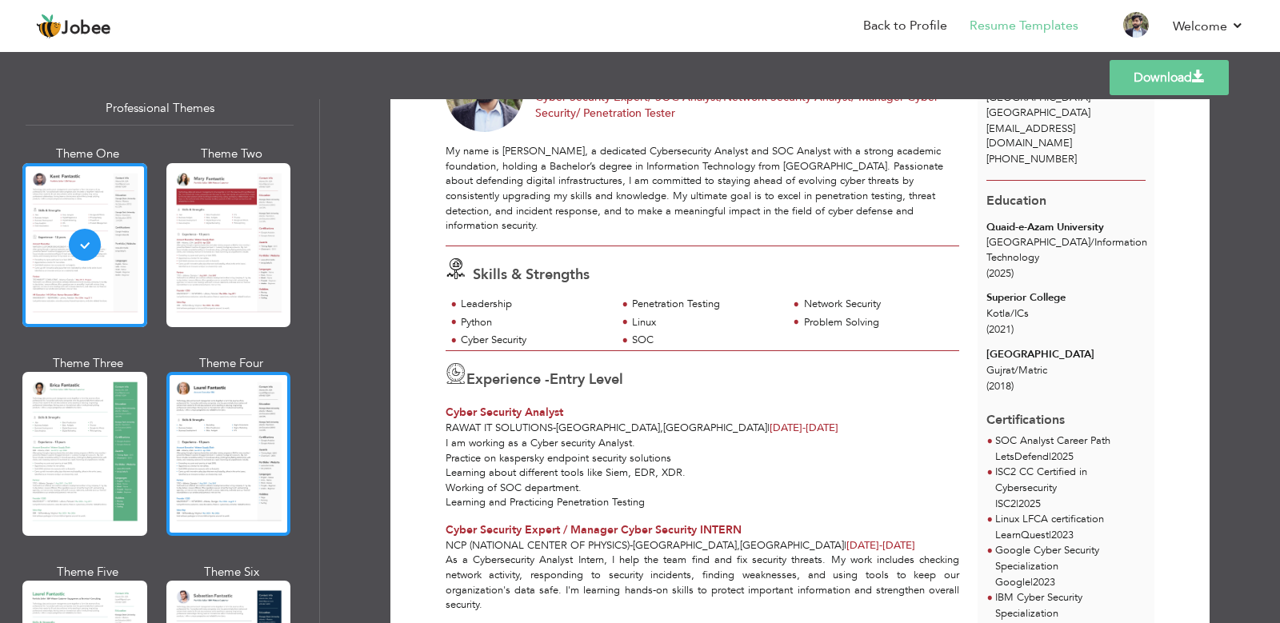
click at [222, 421] on div at bounding box center [228, 454] width 125 height 164
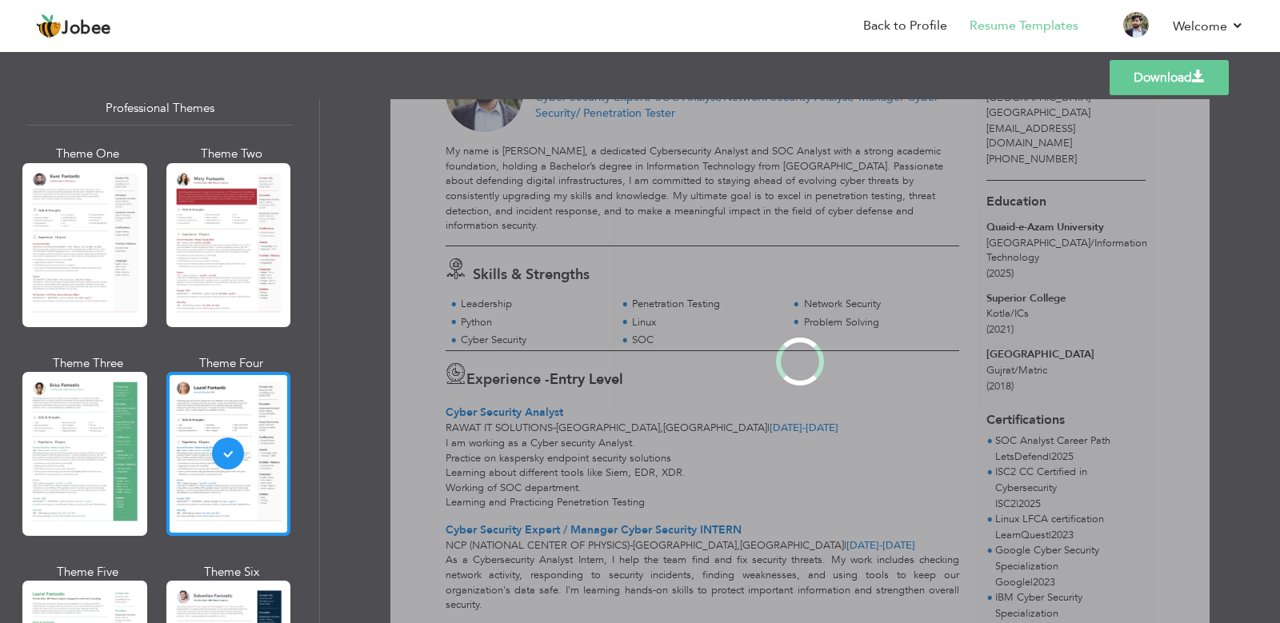
scroll to position [0, 0]
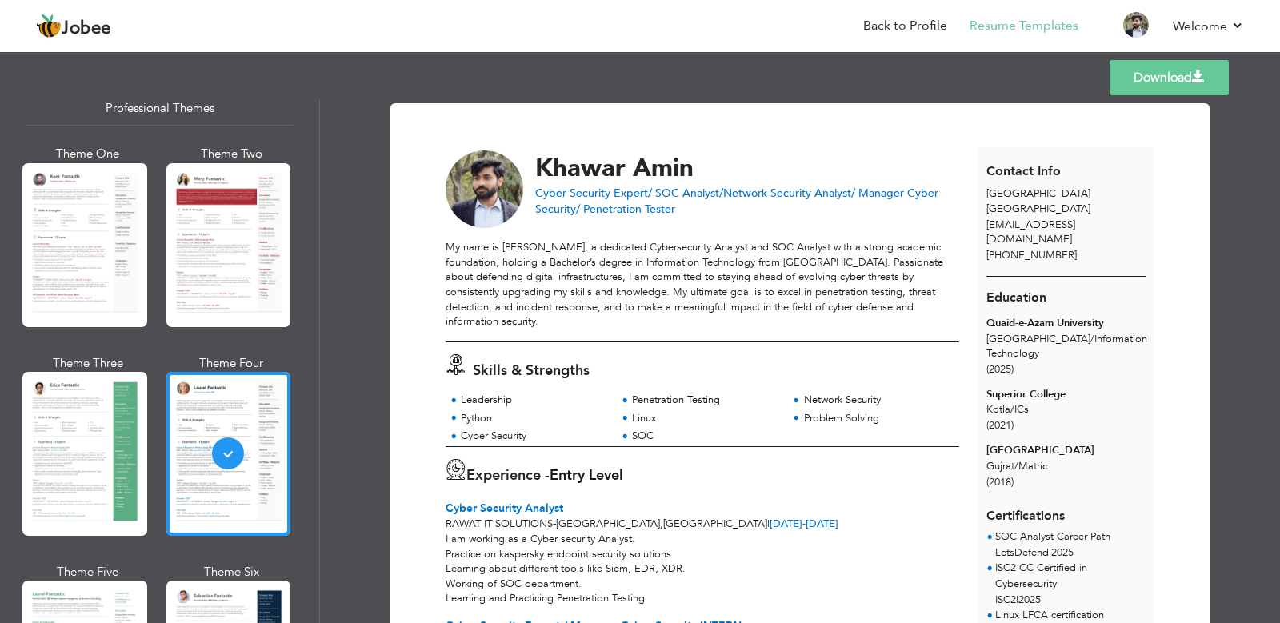
click at [1156, 75] on link "Download" at bounding box center [1168, 77] width 119 height 35
